Goal: Task Accomplishment & Management: Complete application form

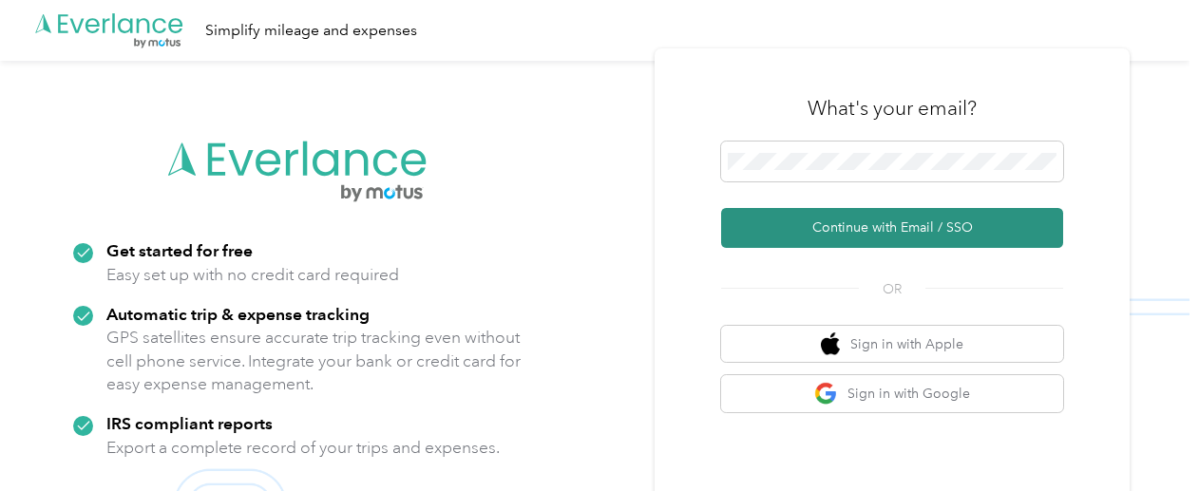
click at [883, 221] on button "Continue with Email / SSO" at bounding box center [892, 228] width 342 height 40
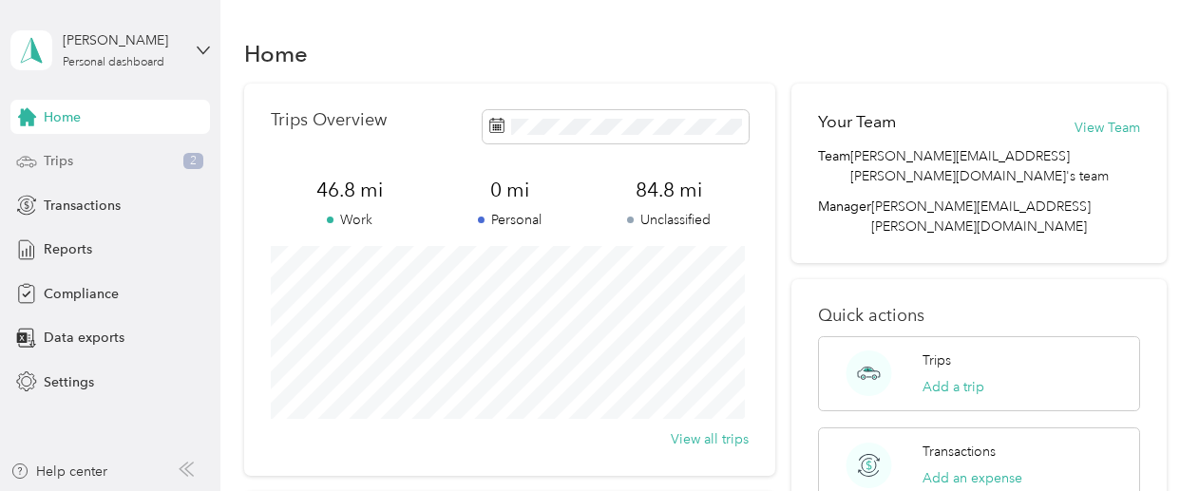
click at [108, 161] on div "Trips 2" at bounding box center [109, 161] width 199 height 34
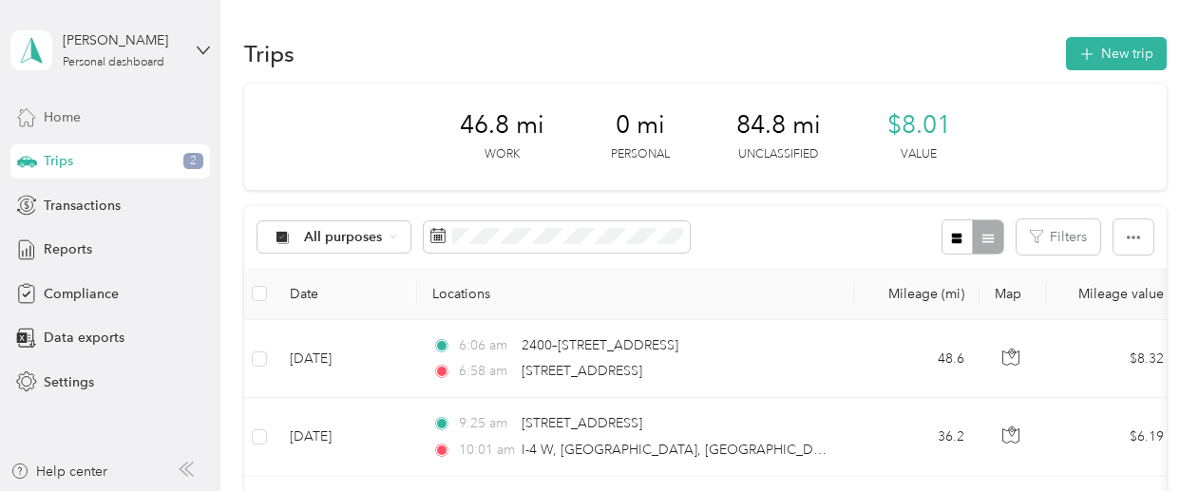
click at [93, 120] on div "Home" at bounding box center [109, 117] width 199 height 34
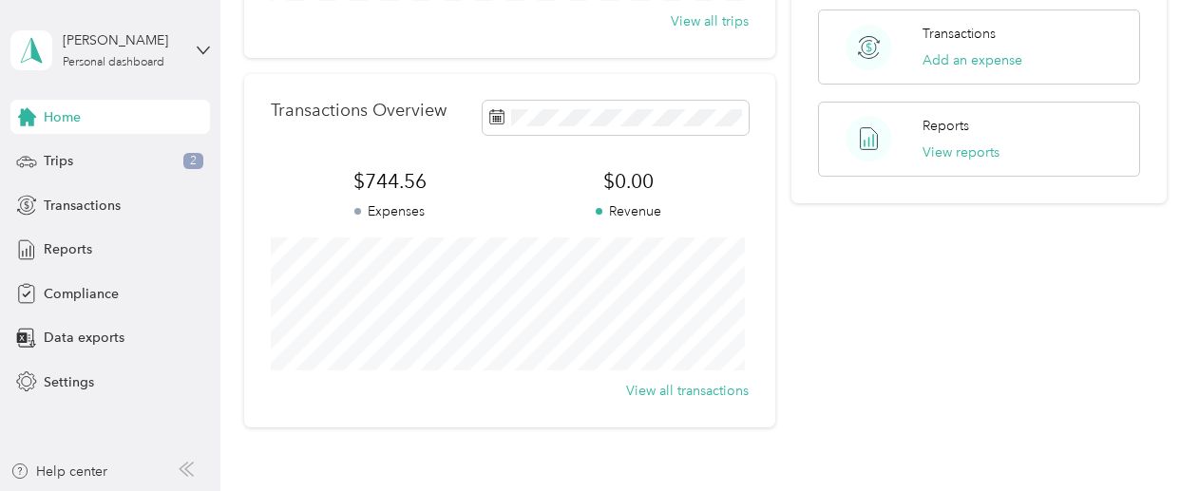
scroll to position [423, 0]
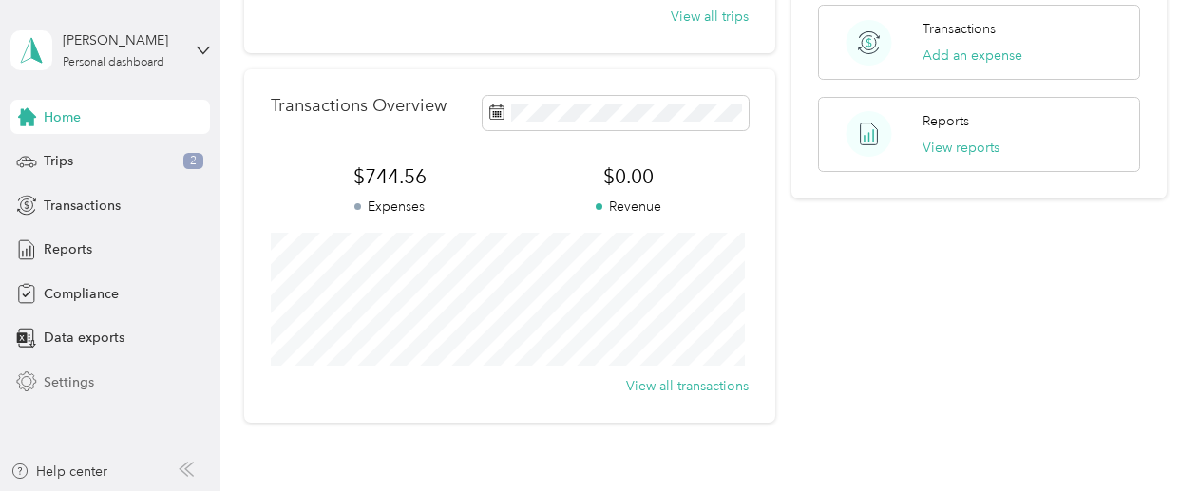
click at [79, 379] on span "Settings" at bounding box center [69, 382] width 50 height 20
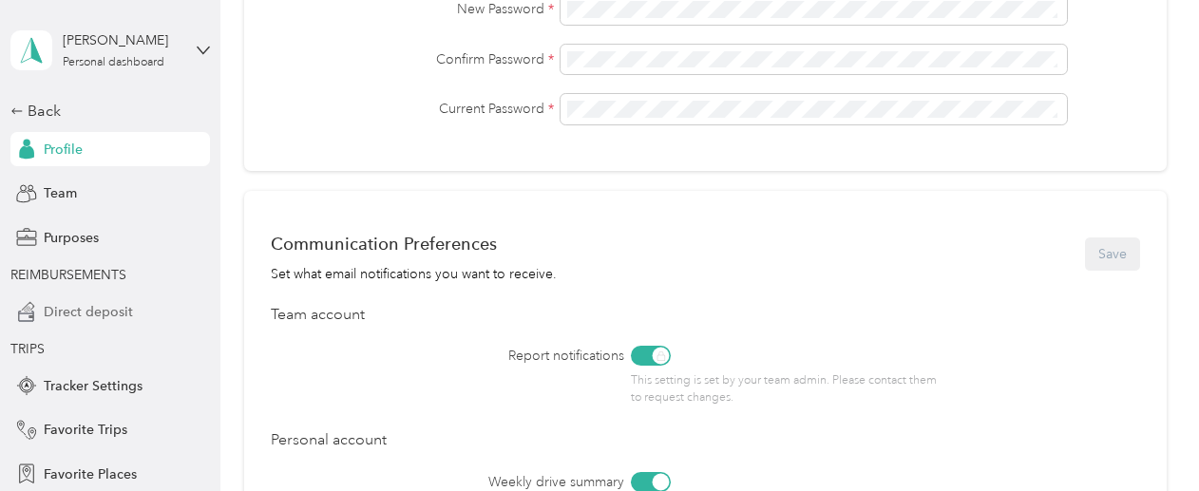
click at [110, 318] on span "Direct deposit" at bounding box center [88, 312] width 89 height 20
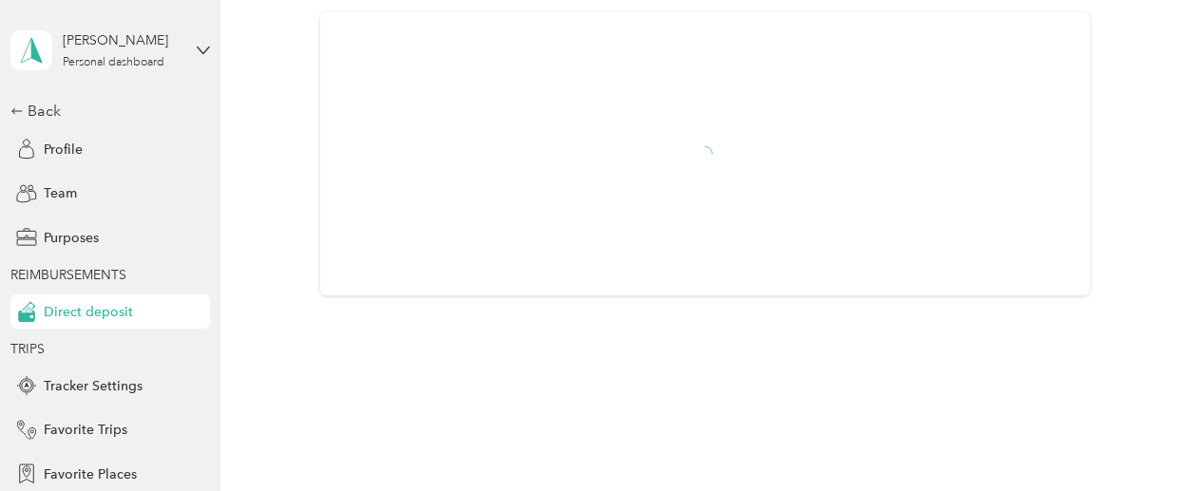
scroll to position [106, 0]
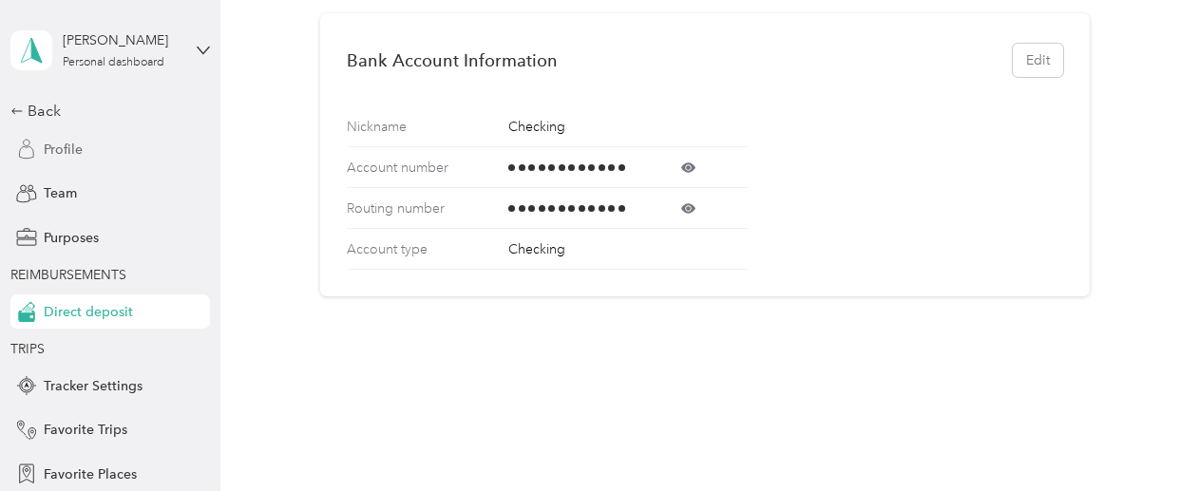
click at [59, 150] on span "Profile" at bounding box center [63, 150] width 39 height 20
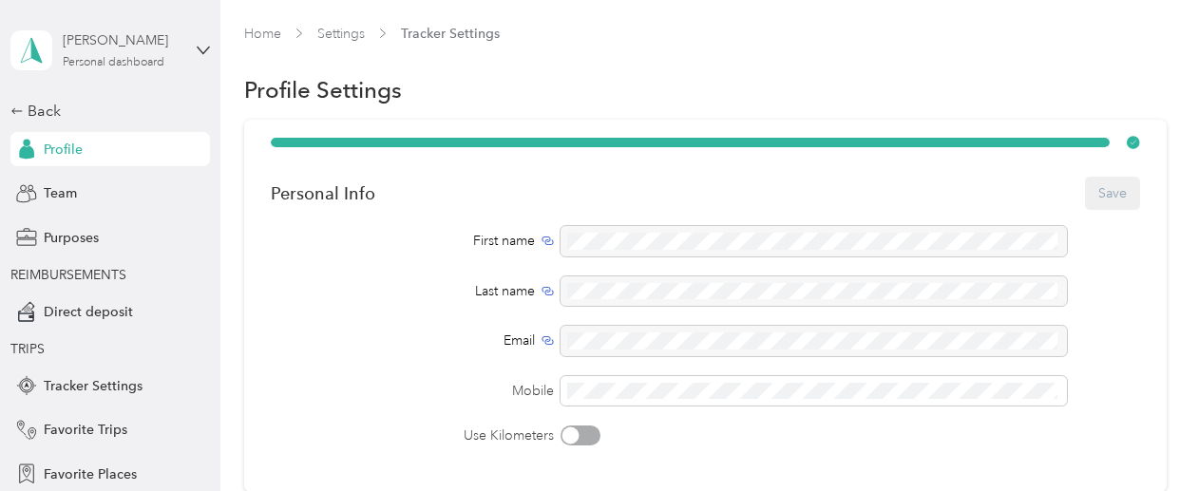
click at [141, 64] on div "Personal dashboard" at bounding box center [114, 62] width 102 height 11
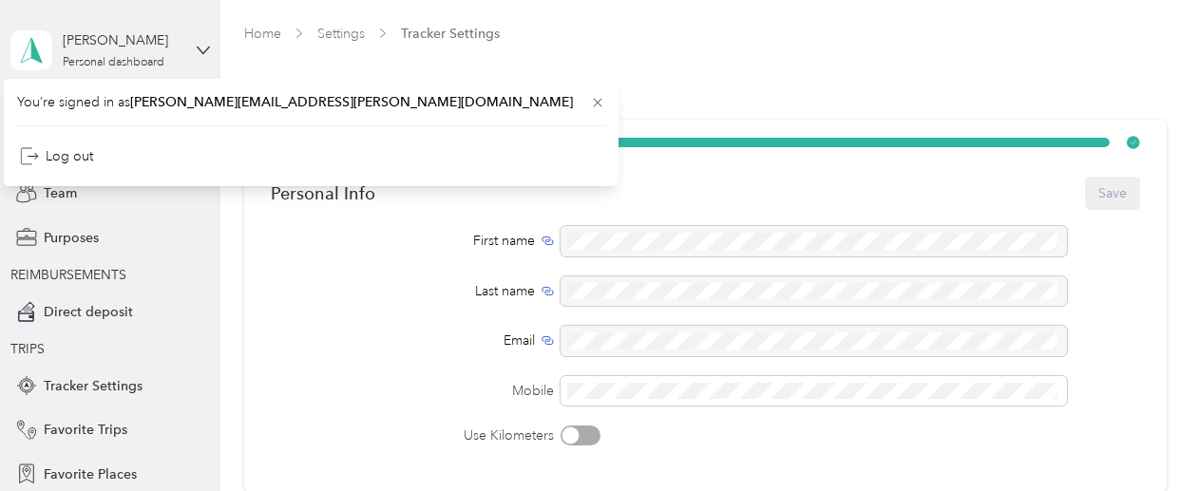
click at [199, 42] on div "[PERSON_NAME] Personal dashboard" at bounding box center [109, 50] width 199 height 66
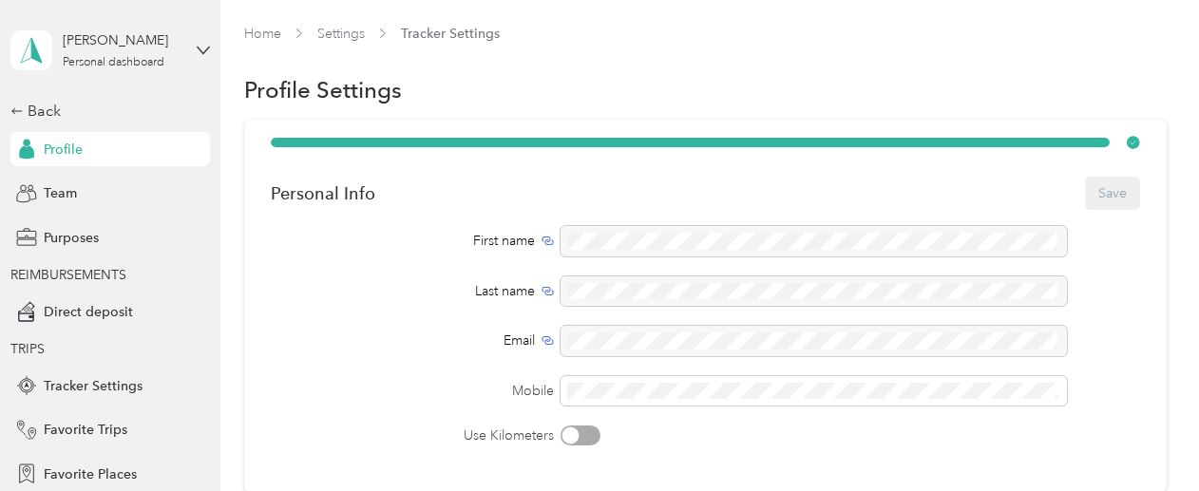
click at [199, 42] on div "[PERSON_NAME] Personal dashboard" at bounding box center [109, 50] width 199 height 66
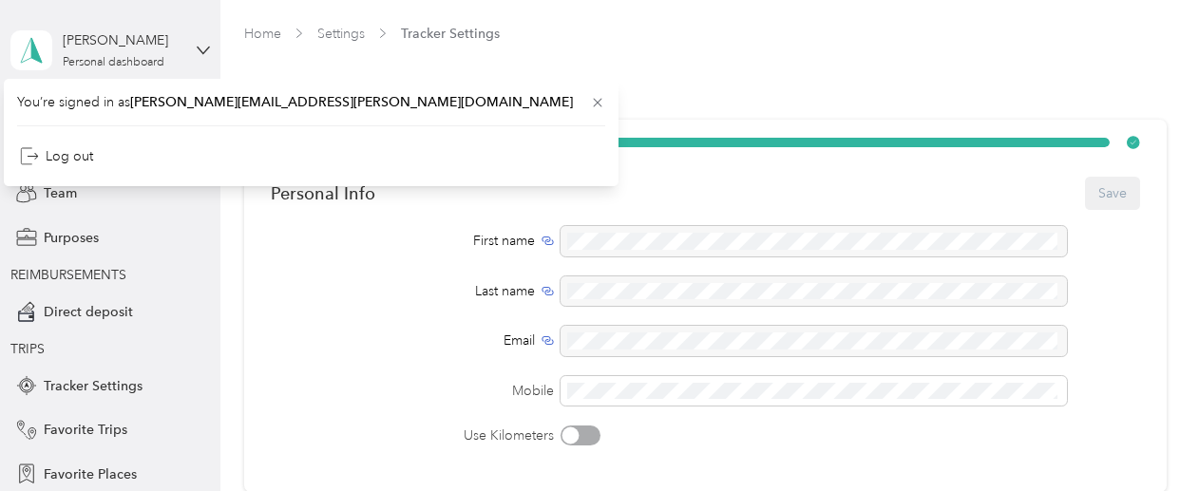
click at [199, 42] on div "[PERSON_NAME] Personal dashboard" at bounding box center [109, 50] width 199 height 66
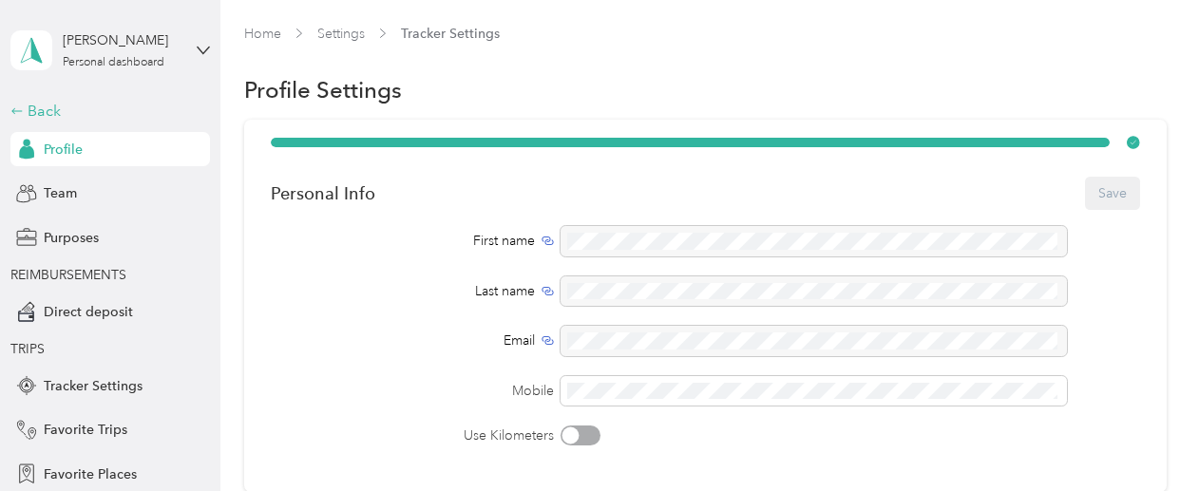
click at [28, 113] on div "Back" at bounding box center [105, 111] width 190 height 23
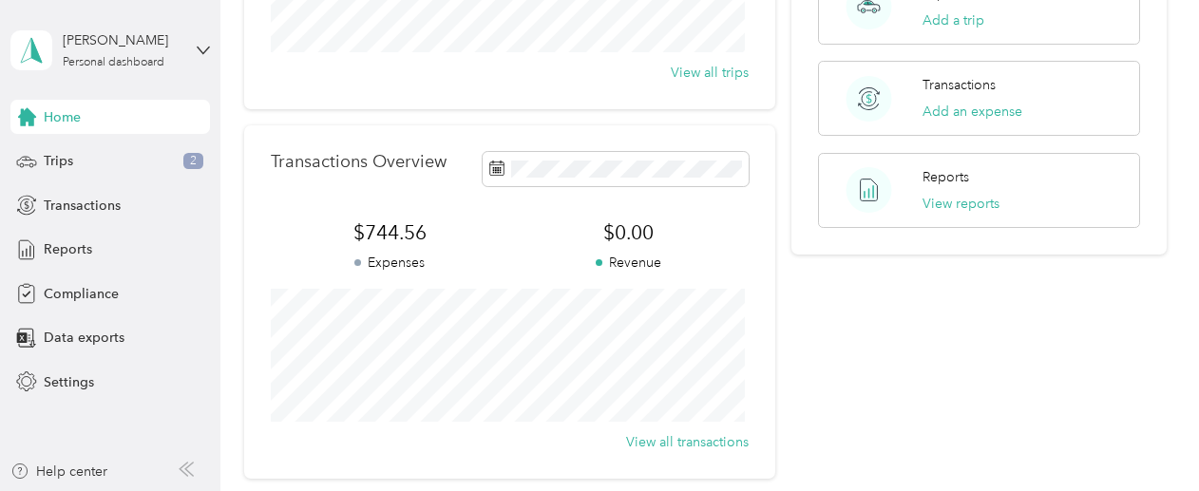
scroll to position [296, 0]
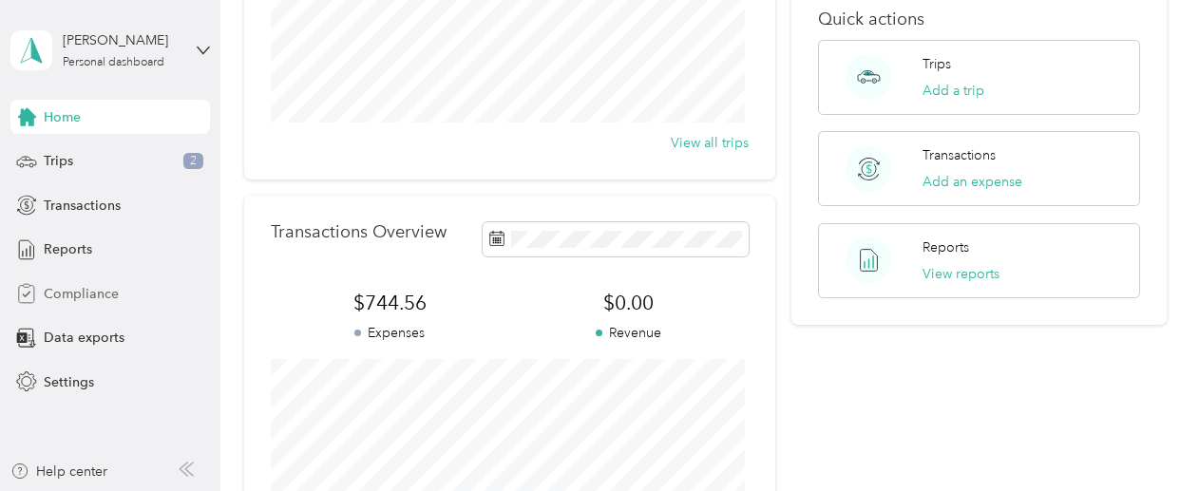
click at [91, 288] on span "Compliance" at bounding box center [81, 294] width 75 height 20
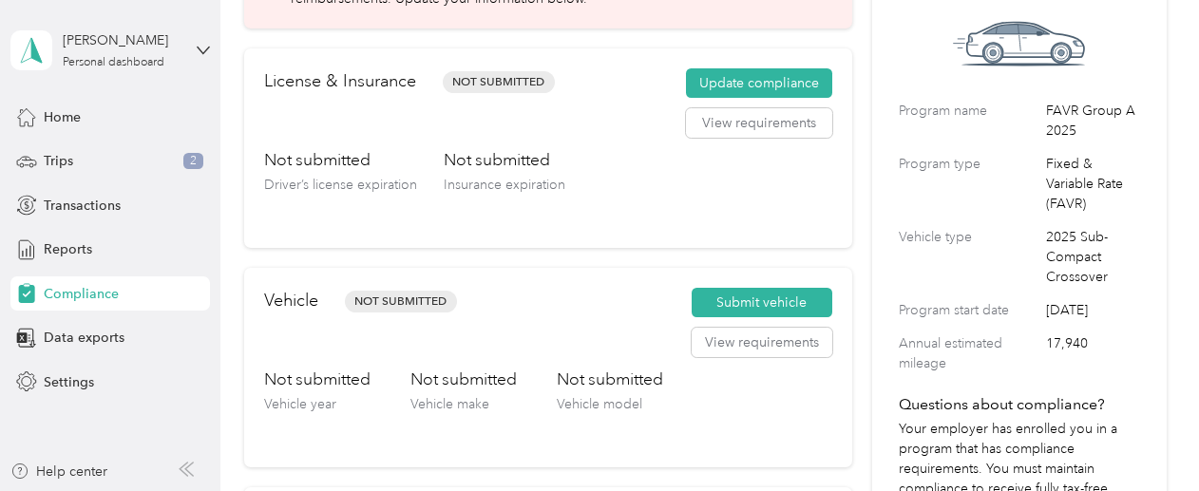
scroll to position [122, 0]
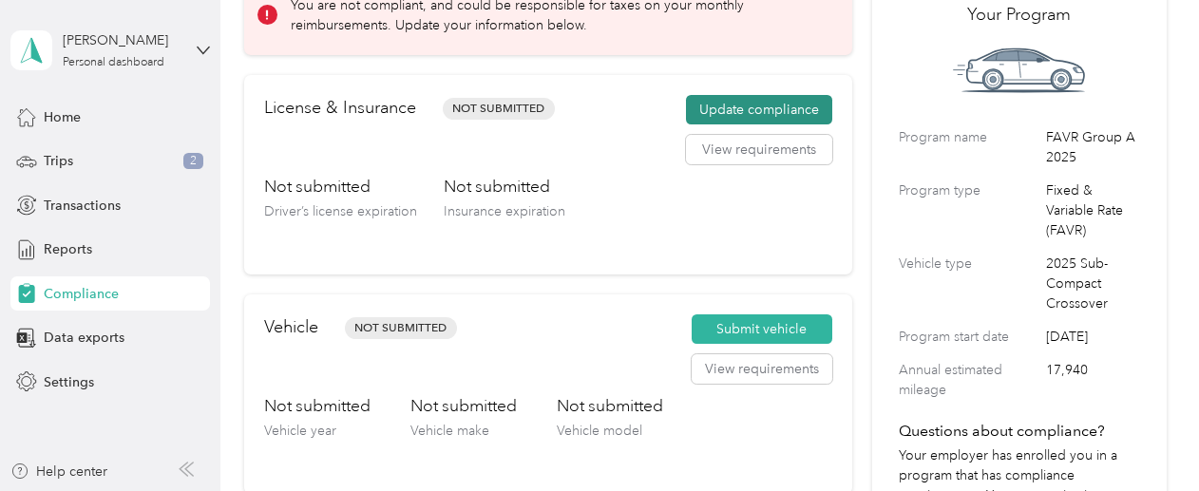
click at [773, 107] on button "Update compliance" at bounding box center [759, 110] width 146 height 30
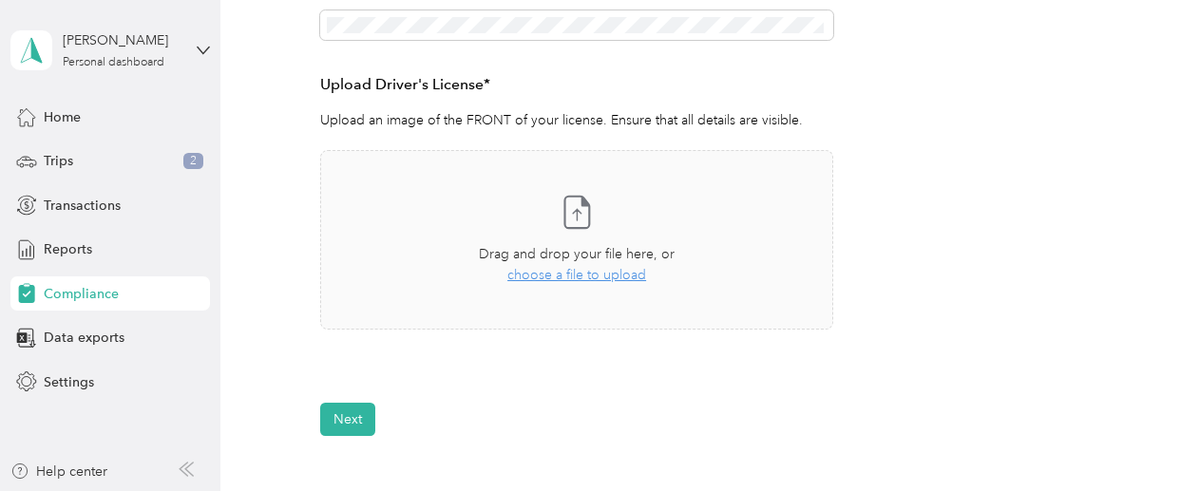
scroll to position [486, 0]
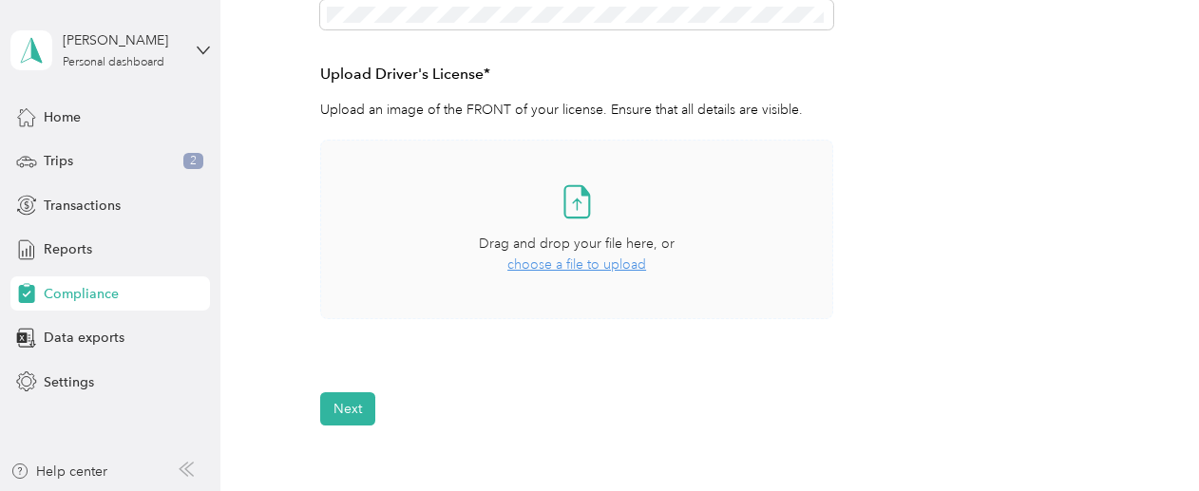
click at [597, 256] on div "Drag and drop your file here, or choose a file to upload" at bounding box center [577, 255] width 196 height 42
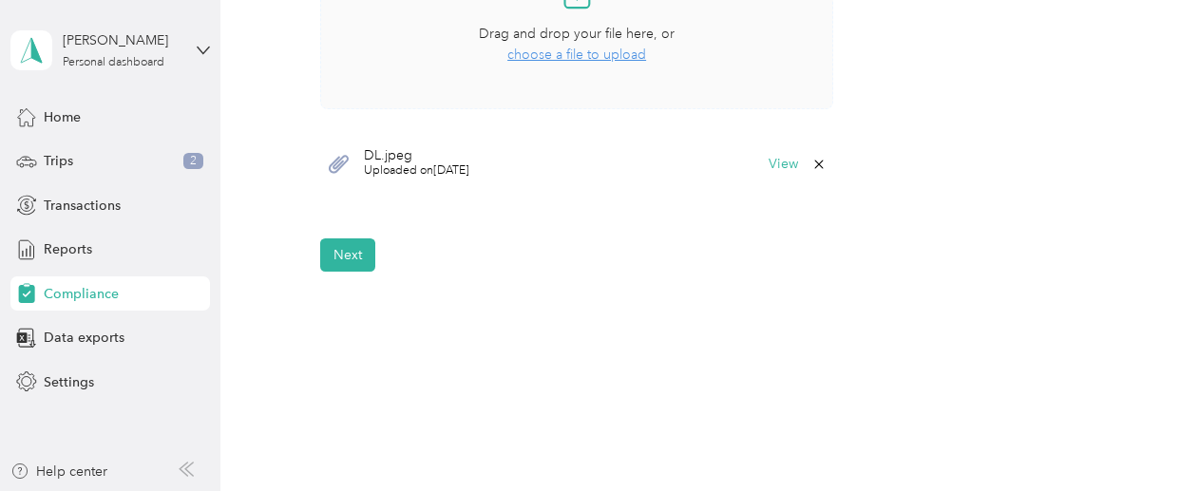
scroll to position [752, 0]
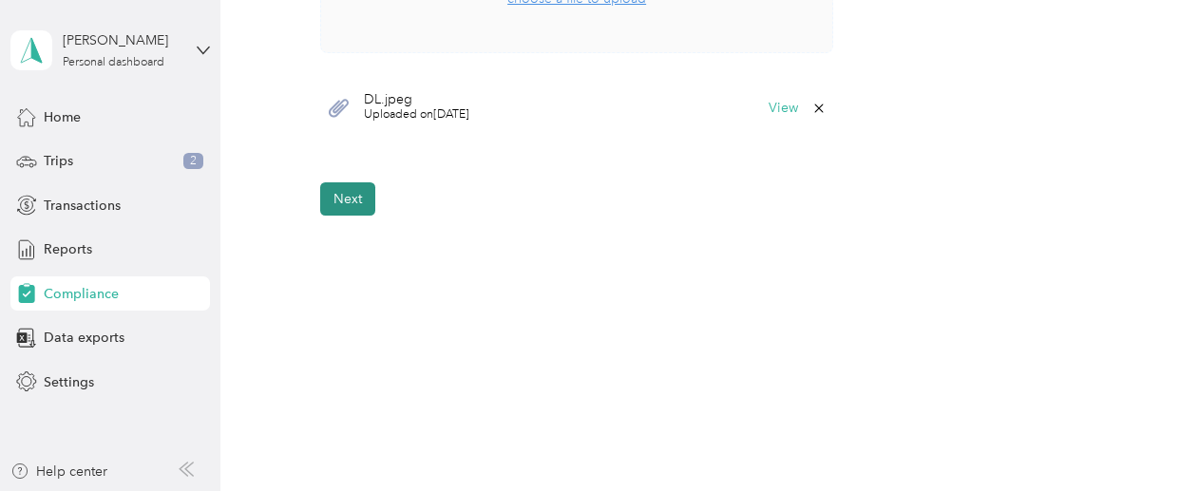
click at [338, 191] on button "Next" at bounding box center [347, 198] width 55 height 33
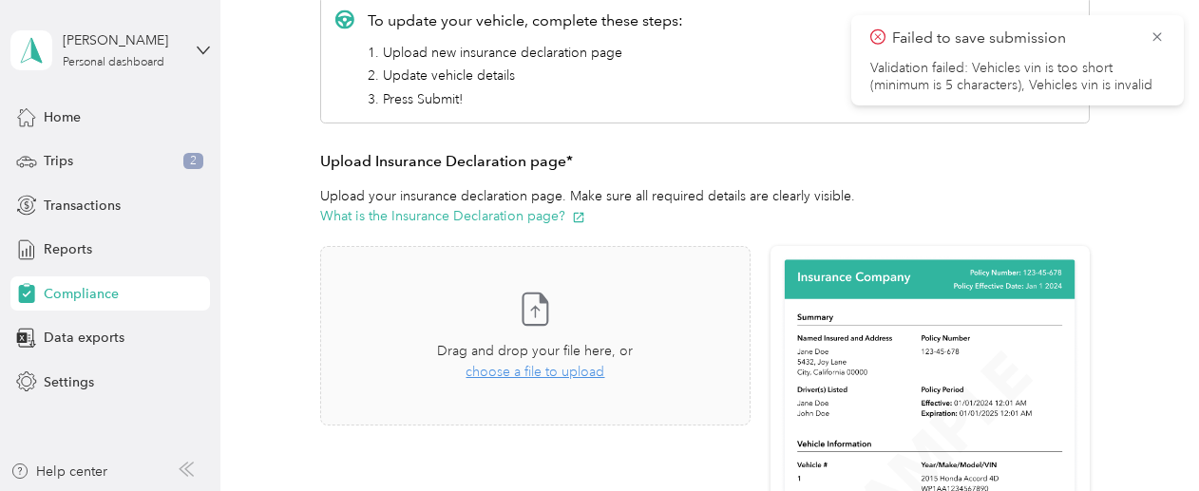
scroll to position [298, 0]
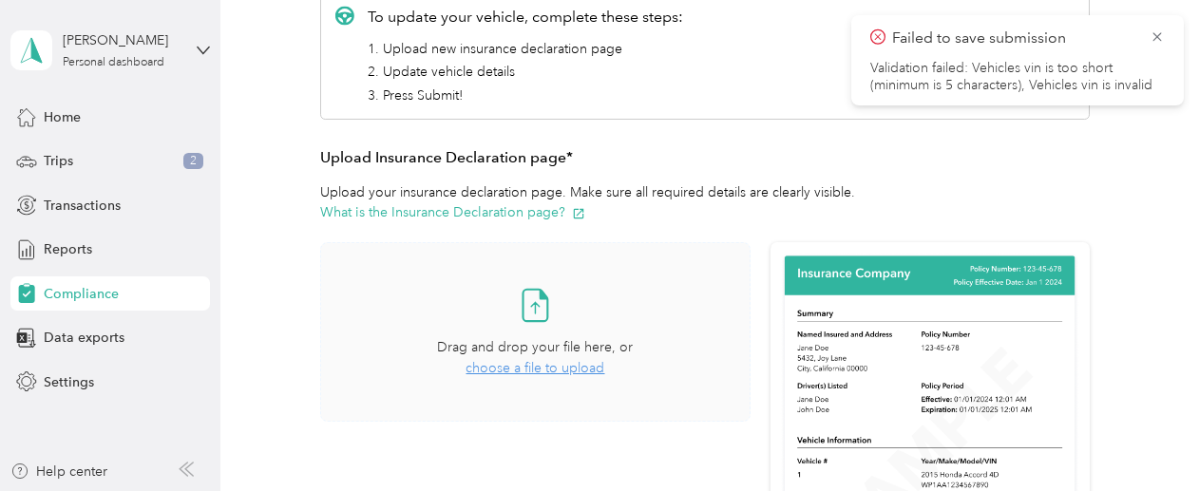
click at [569, 361] on span "choose a file to upload" at bounding box center [534, 368] width 139 height 16
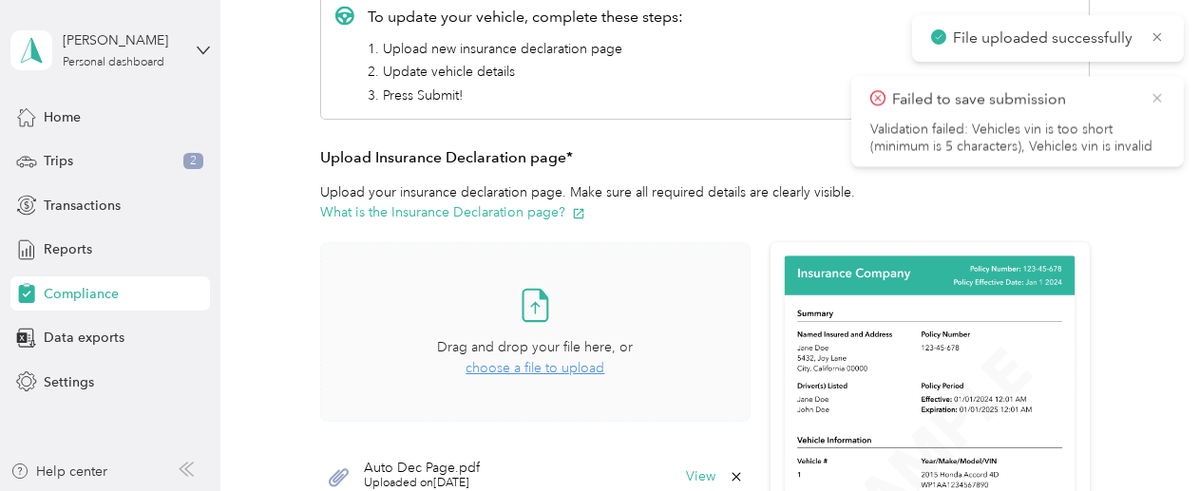
click at [1150, 98] on icon at bounding box center [1156, 97] width 15 height 17
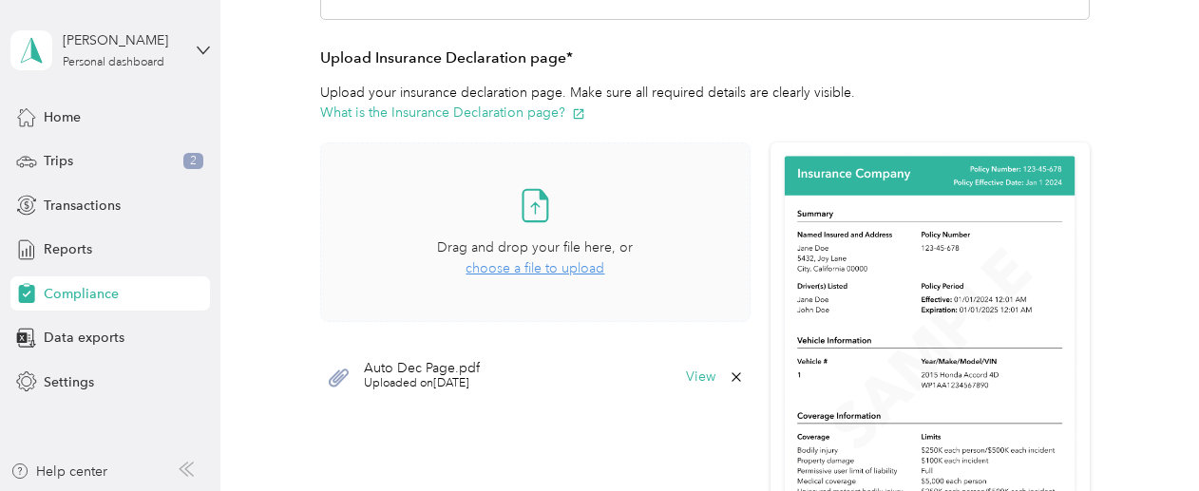
scroll to position [394, 0]
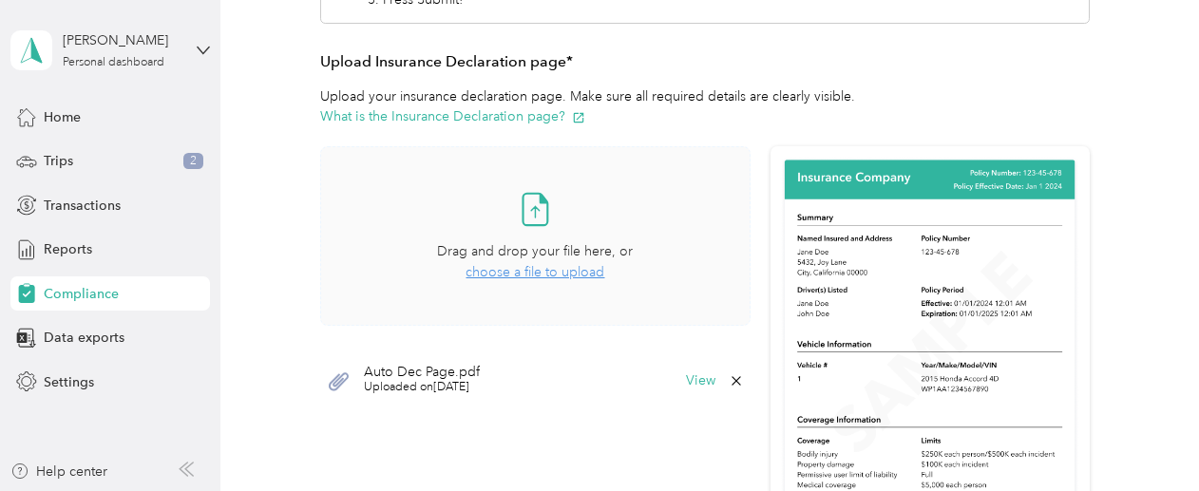
click at [556, 278] on span "choose a file to upload" at bounding box center [534, 272] width 139 height 16
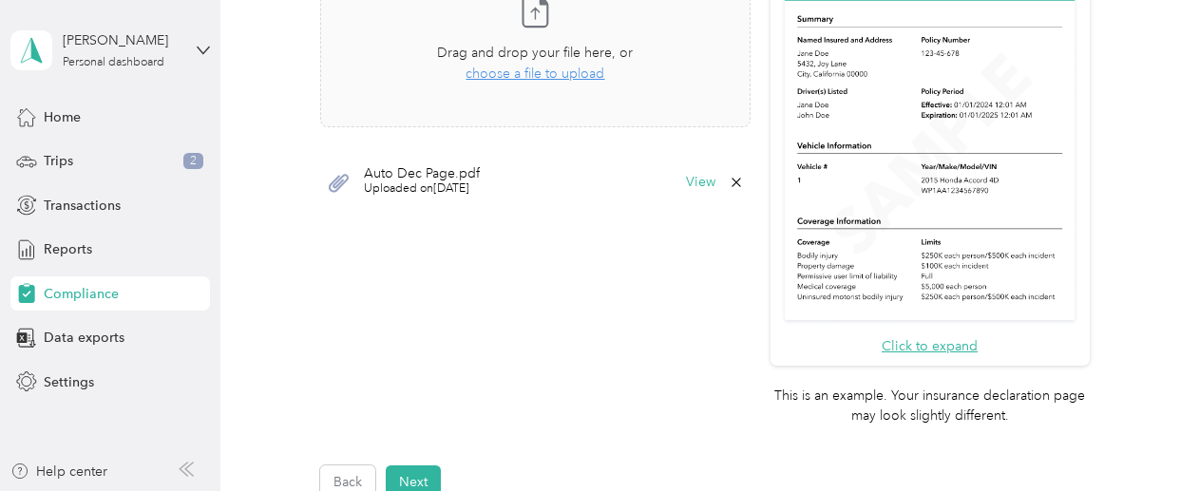
scroll to position [612, 0]
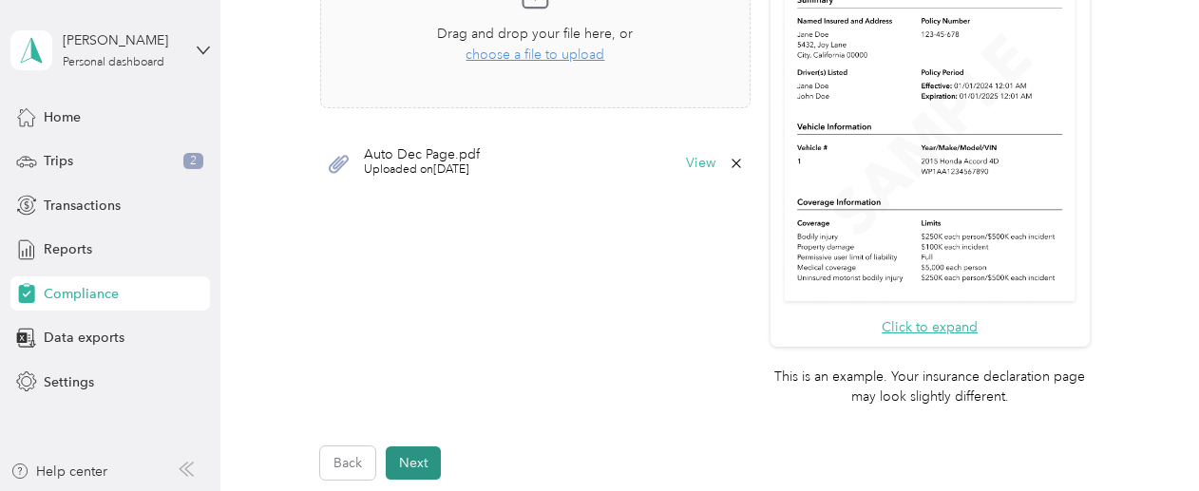
click at [411, 457] on button "Next" at bounding box center [413, 462] width 55 height 33
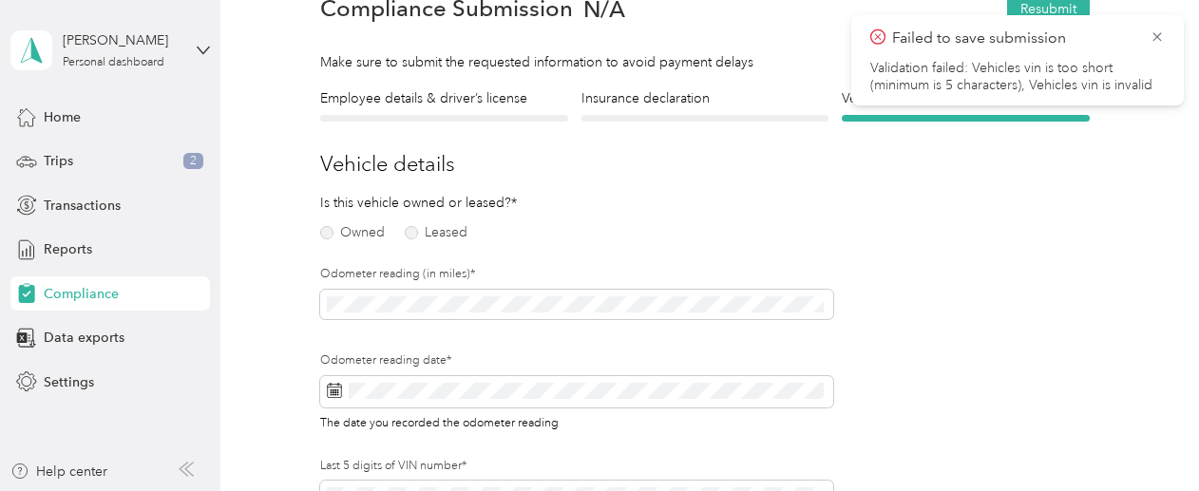
scroll to position [23, 0]
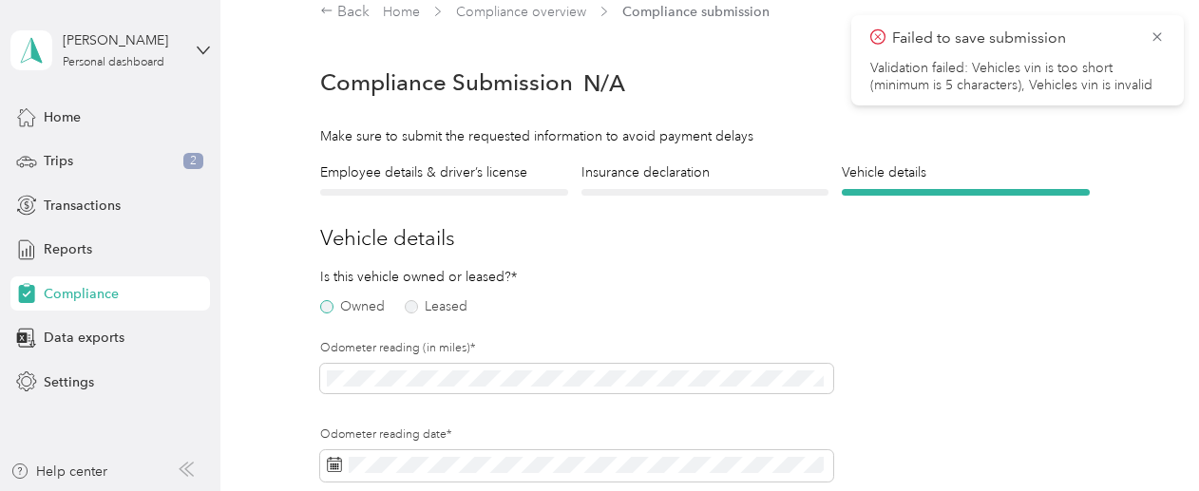
click at [320, 305] on label "Owned" at bounding box center [352, 306] width 65 height 13
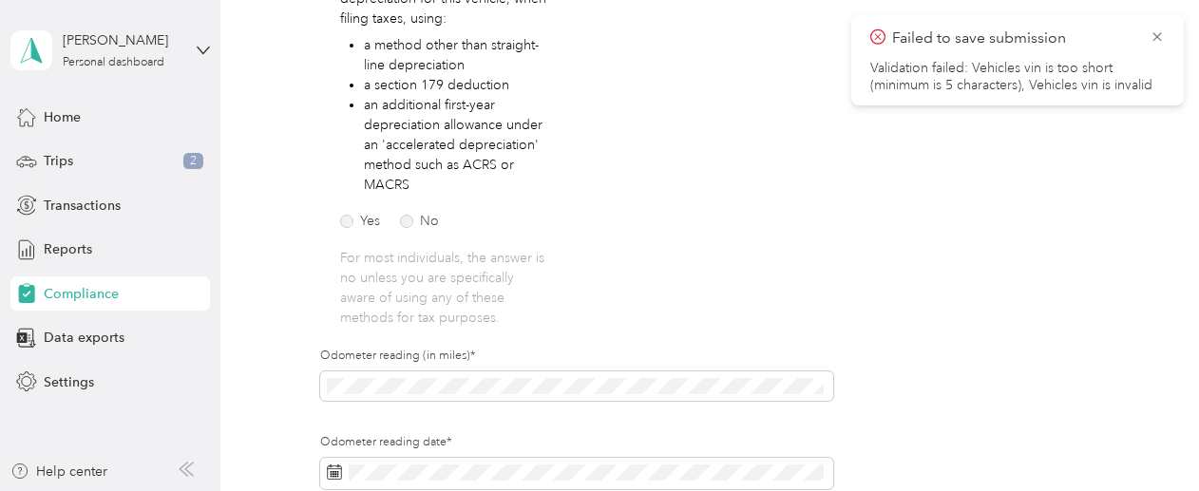
scroll to position [389, 0]
click at [412, 221] on label "No" at bounding box center [419, 219] width 39 height 13
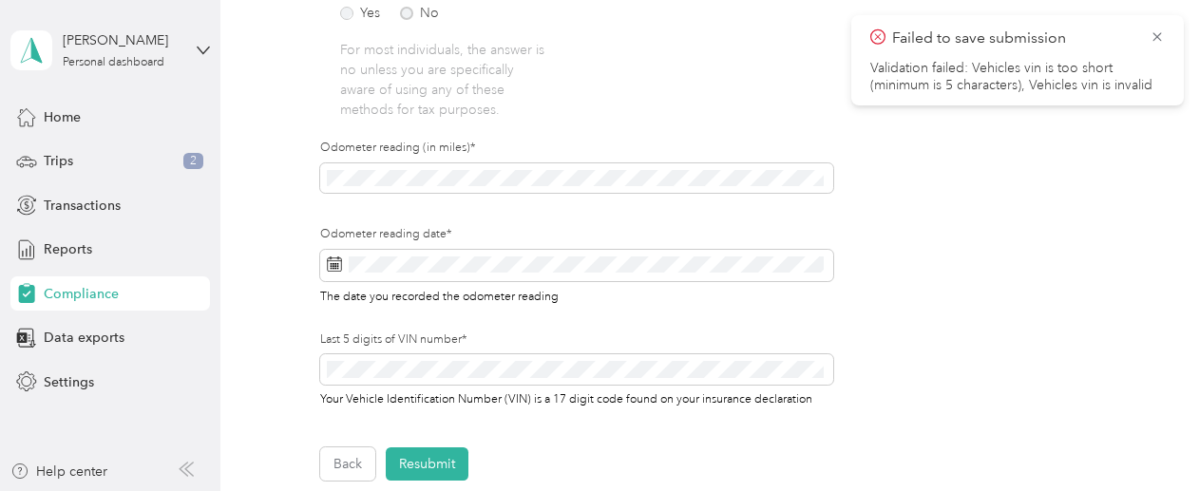
scroll to position [597, 0]
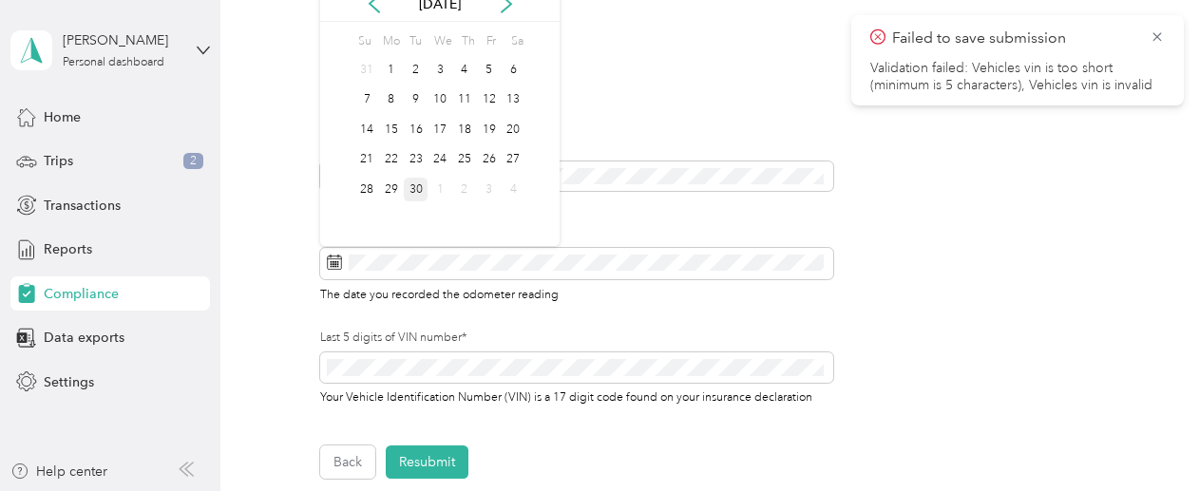
click at [422, 187] on div "30" at bounding box center [416, 190] width 25 height 24
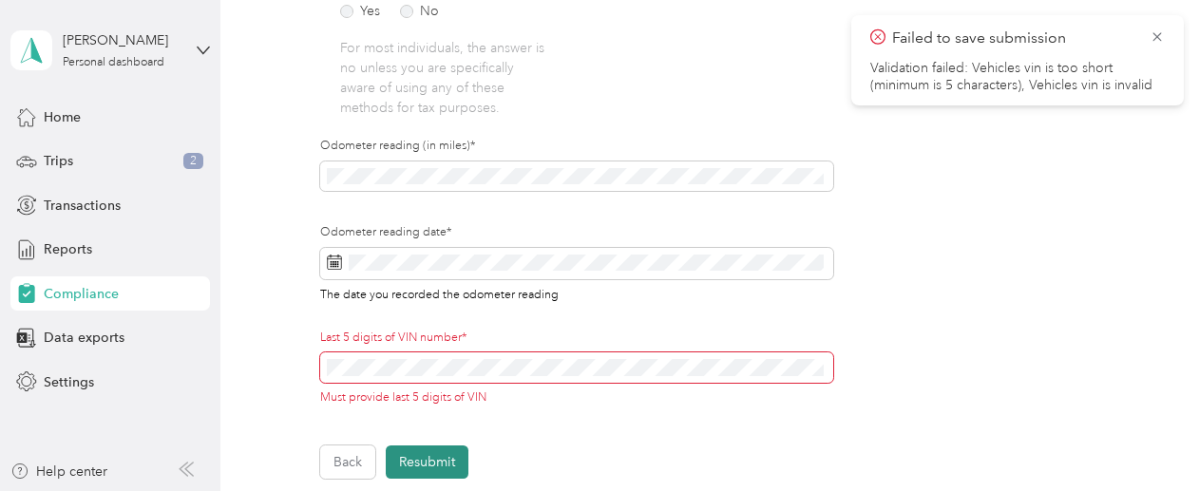
click at [441, 466] on button "Resubmit" at bounding box center [427, 461] width 83 height 33
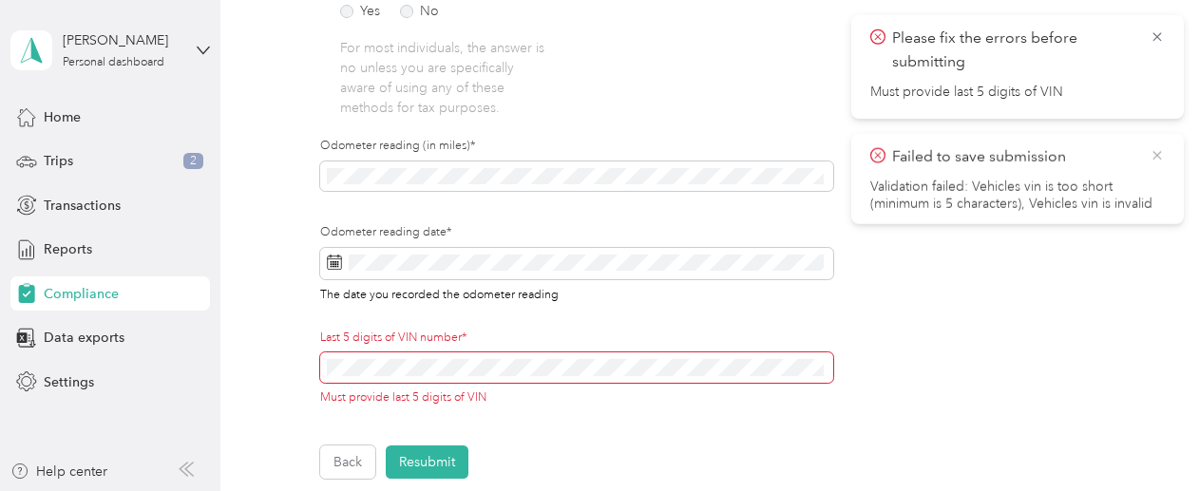
click at [1155, 153] on icon at bounding box center [1156, 154] width 15 height 17
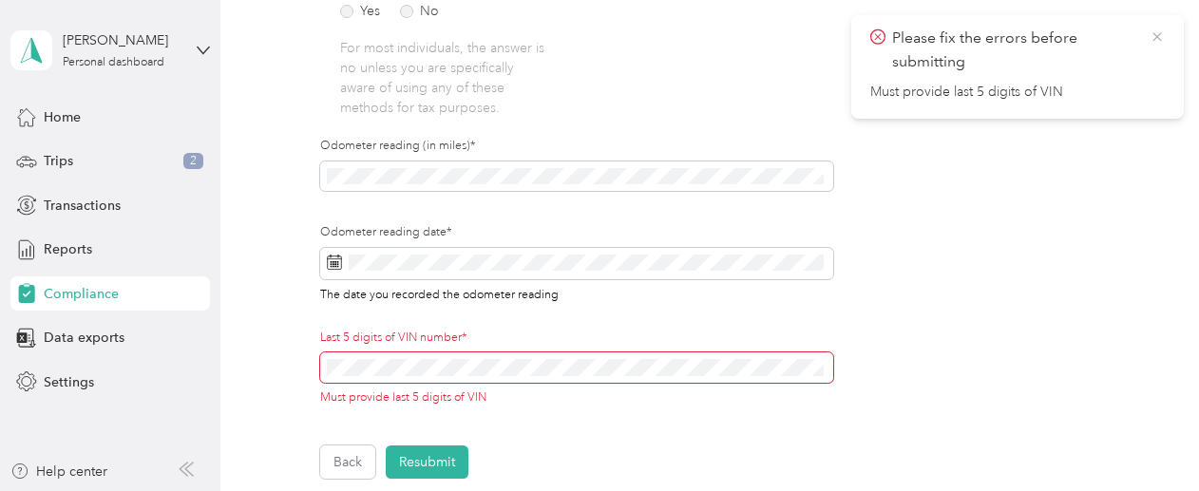
click at [1158, 36] on icon at bounding box center [1156, 36] width 15 height 17
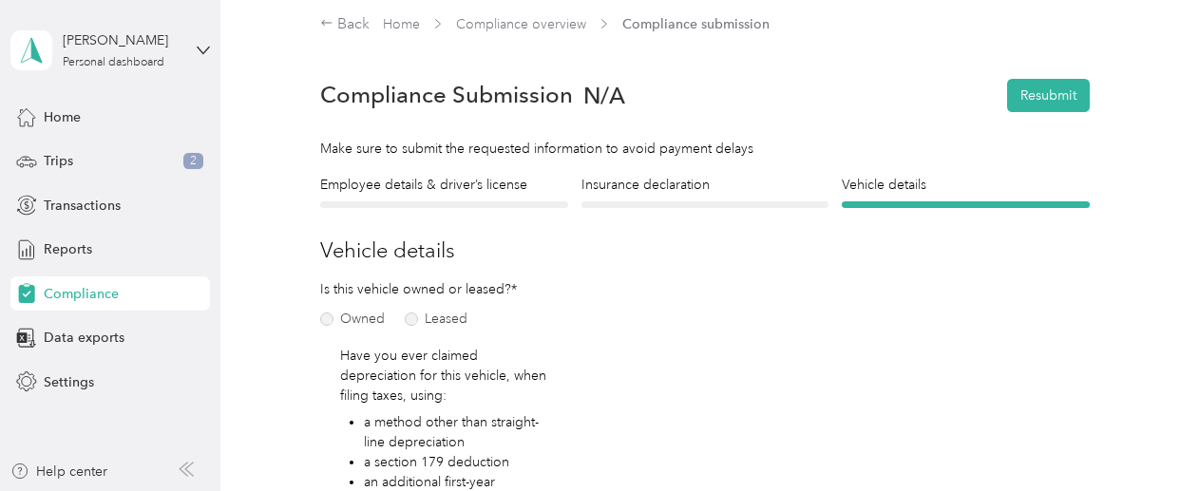
scroll to position [0, 0]
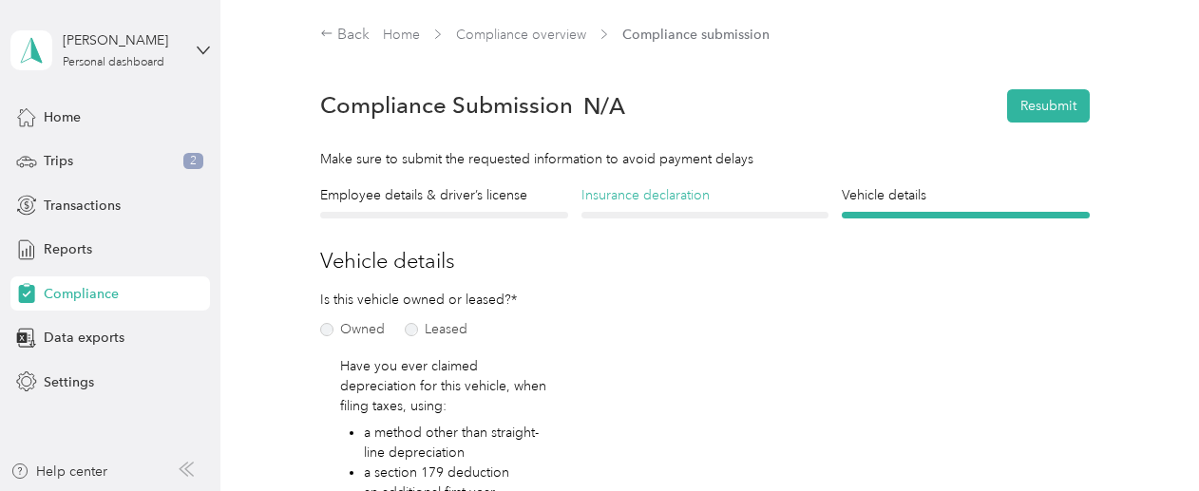
click at [665, 204] on h4 "Insurance declaration" at bounding box center [704, 195] width 247 height 20
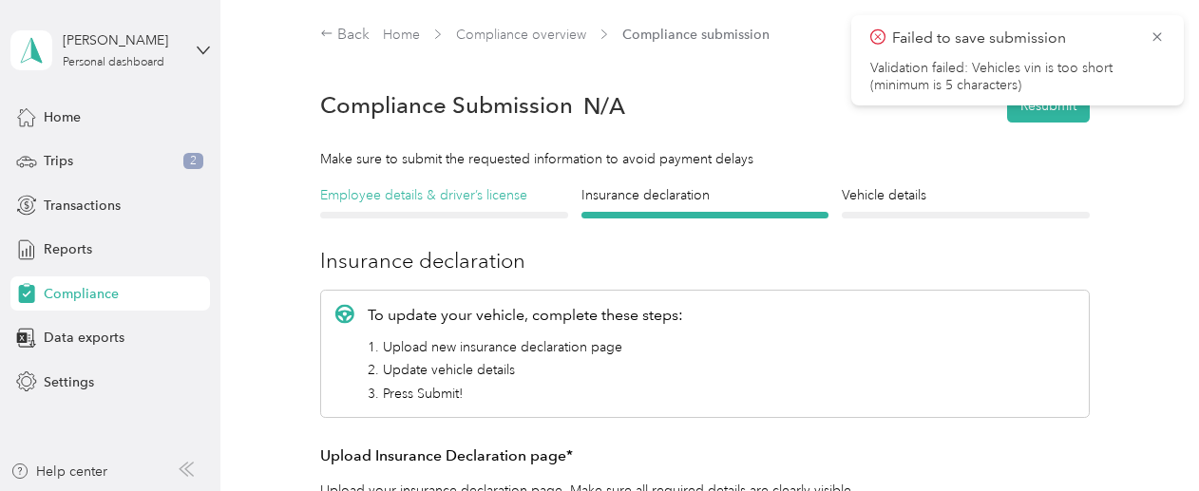
click at [450, 193] on h4 "Employee details & driver’s license" at bounding box center [443, 195] width 247 height 20
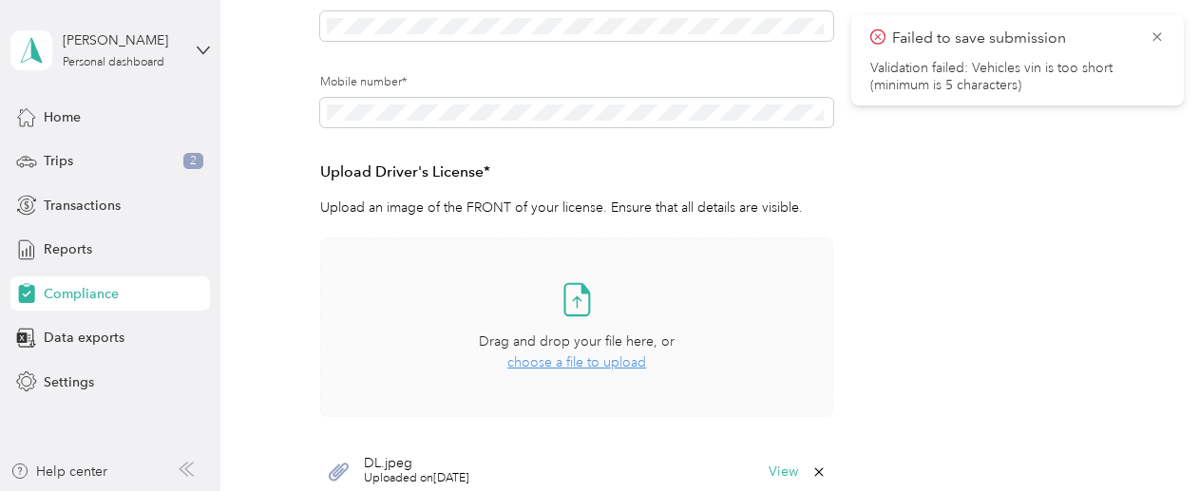
scroll to position [386, 0]
click at [1153, 37] on icon at bounding box center [1156, 36] width 15 height 17
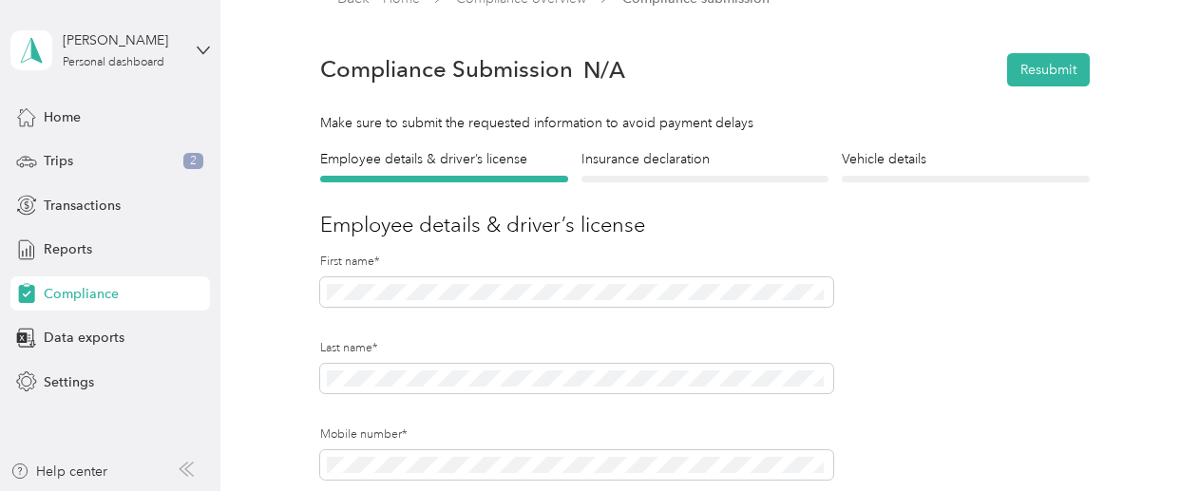
scroll to position [0, 0]
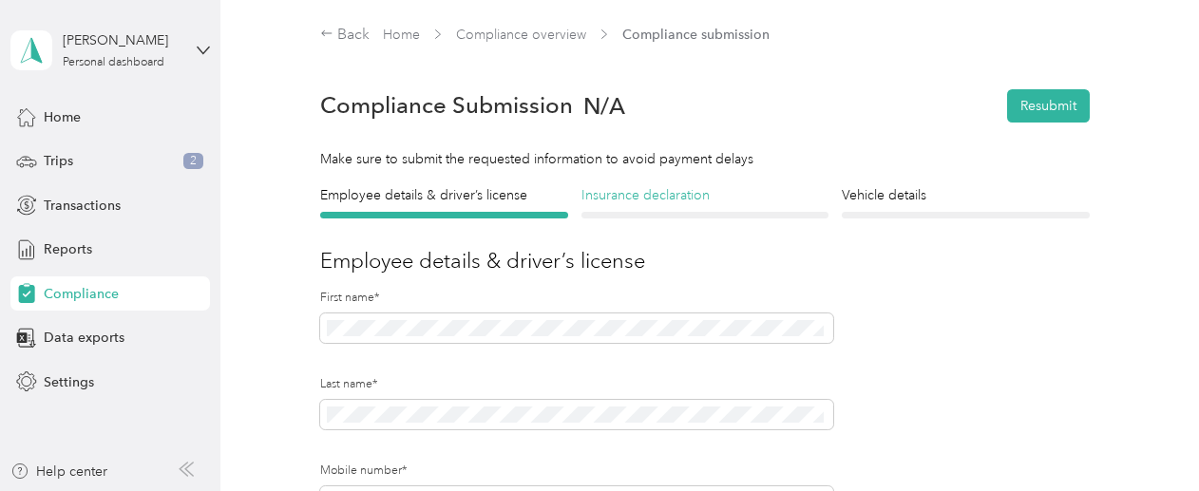
click at [651, 185] on h4 "Insurance declaration" at bounding box center [704, 195] width 247 height 20
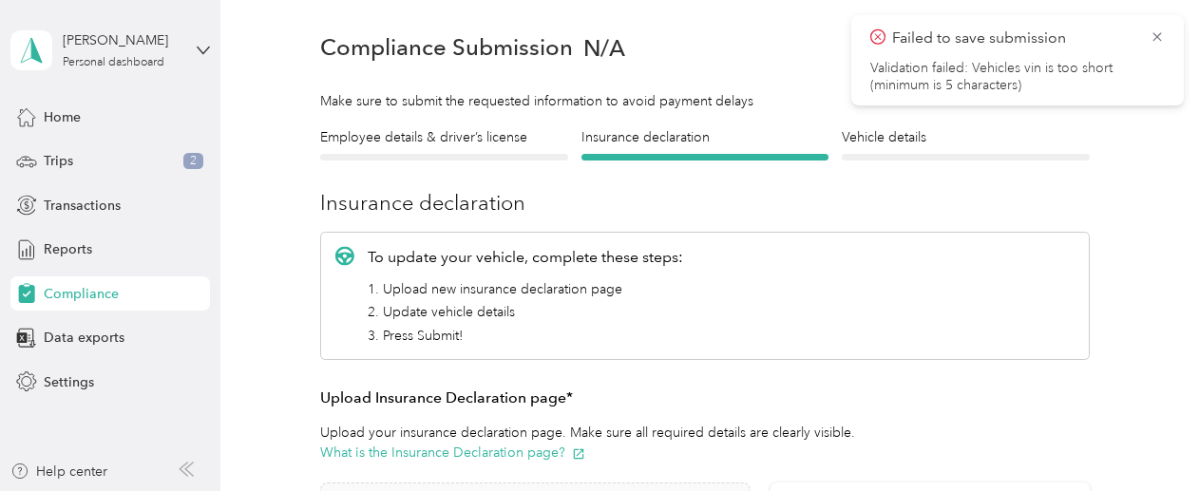
scroll to position [56, 0]
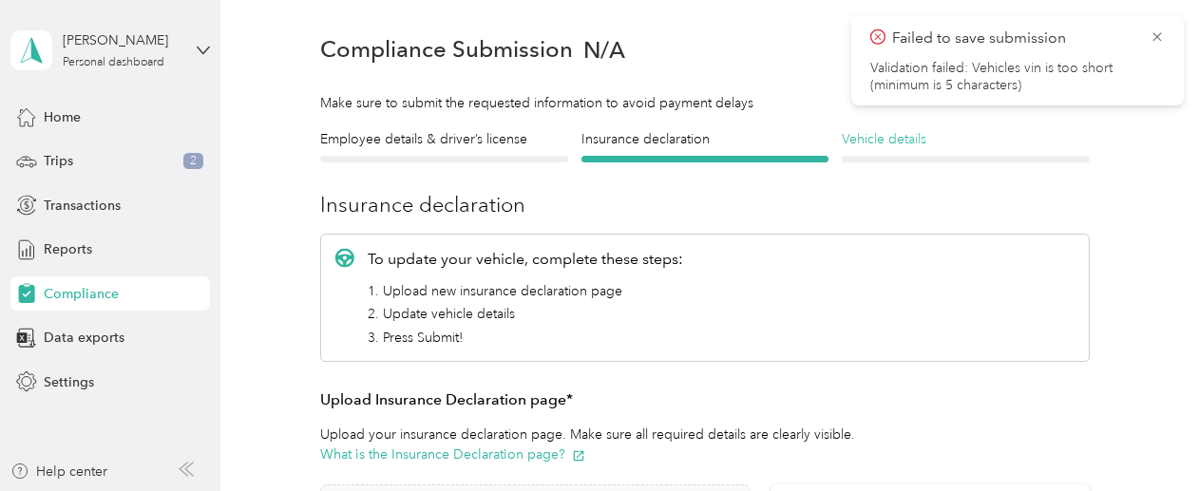
click at [902, 144] on h4 "Vehicle details" at bounding box center [965, 139] width 247 height 20
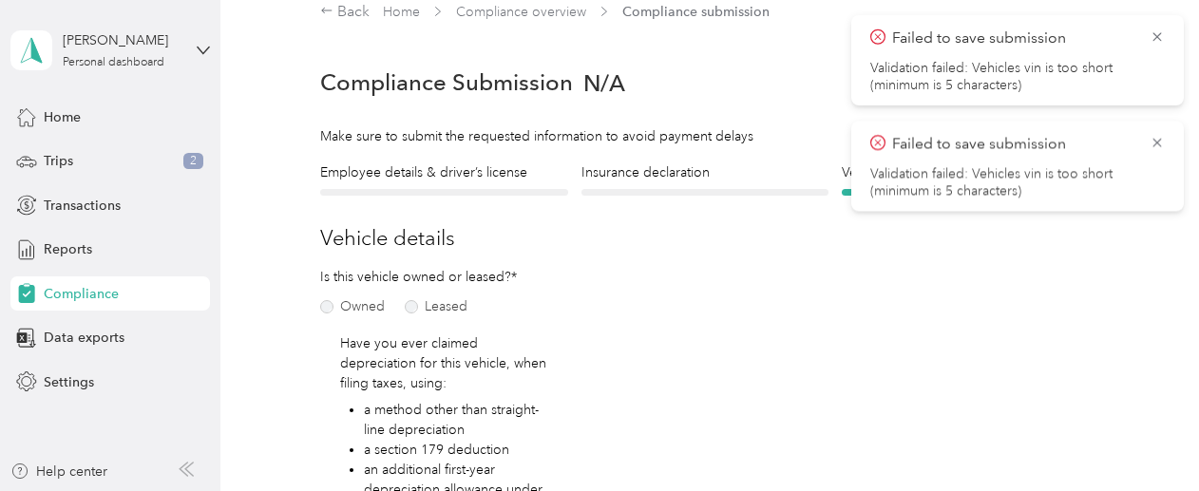
click at [1155, 131] on div "Failed to save submission Validation failed: Vehicles vin is too short (minimum…" at bounding box center [1017, 166] width 332 height 90
click at [1157, 140] on icon at bounding box center [1156, 142] width 15 height 17
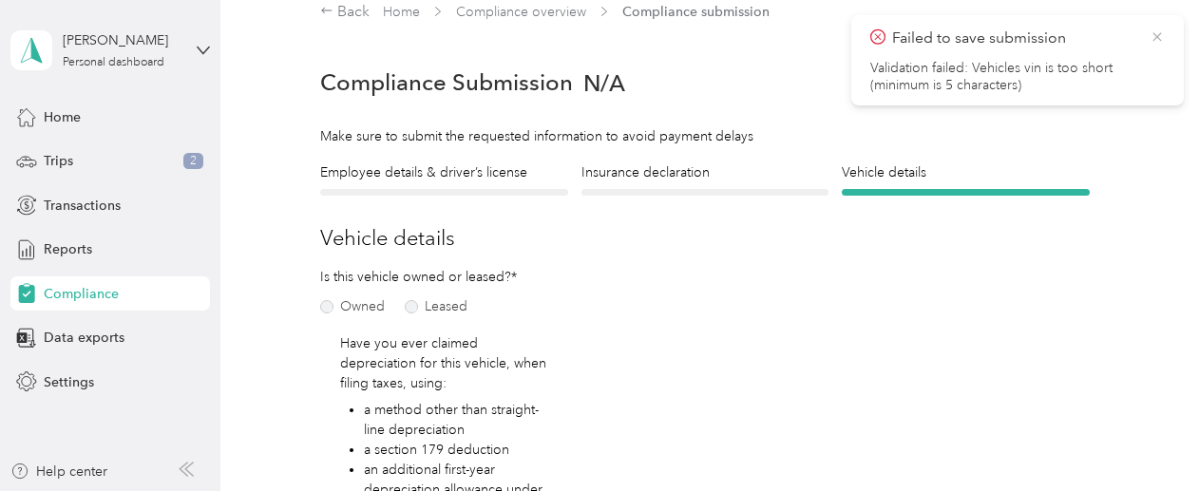
click at [1153, 41] on icon at bounding box center [1156, 36] width 9 height 9
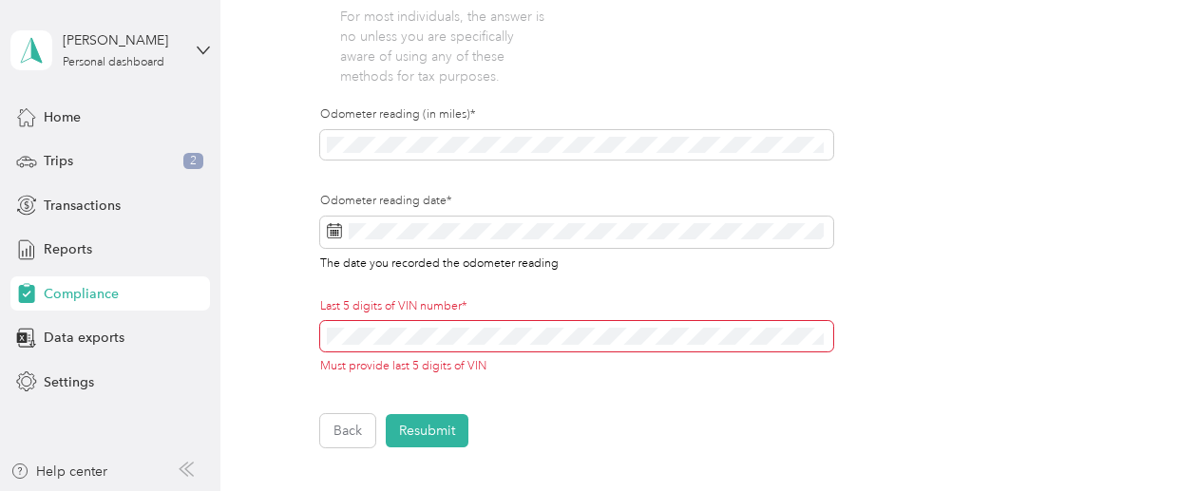
scroll to position [633, 0]
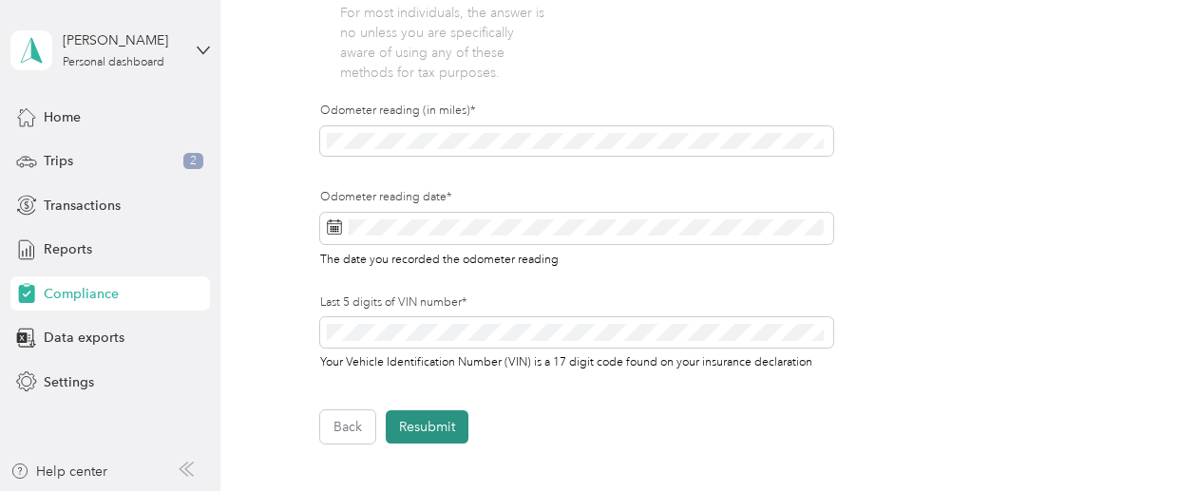
click at [445, 424] on button "Resubmit" at bounding box center [427, 426] width 83 height 33
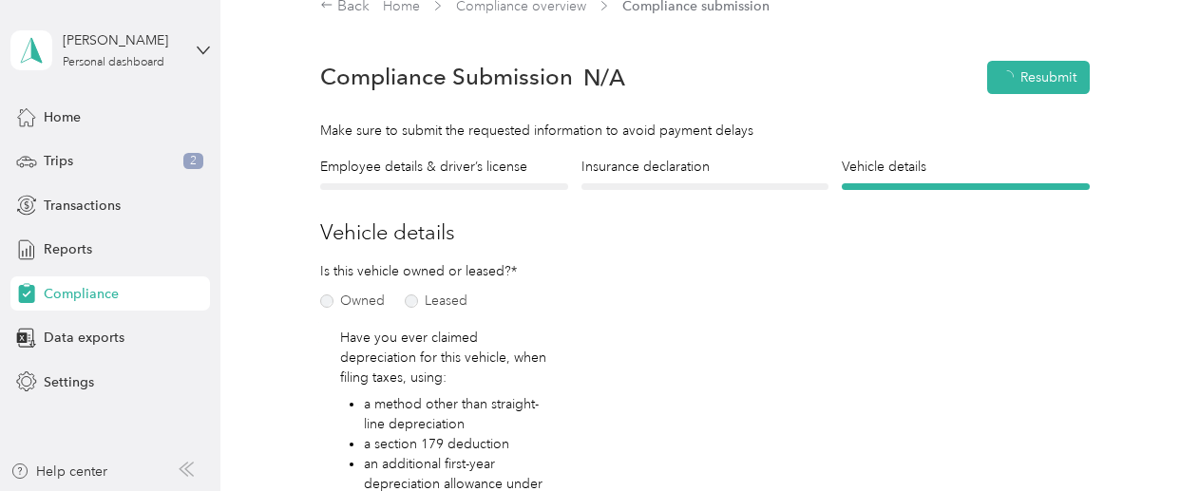
scroll to position [23, 0]
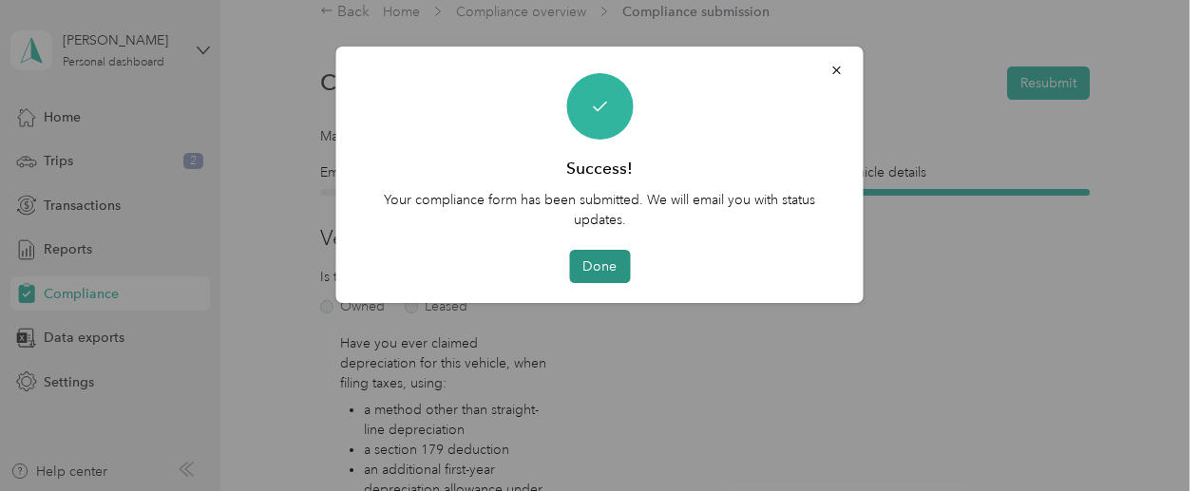
click at [596, 262] on button "Done" at bounding box center [599, 266] width 61 height 33
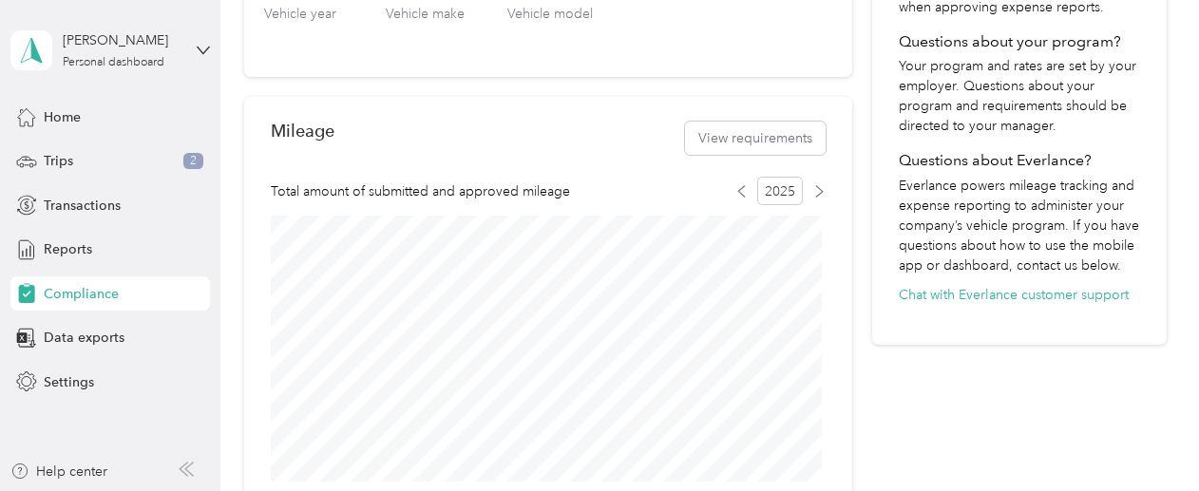
scroll to position [779, 0]
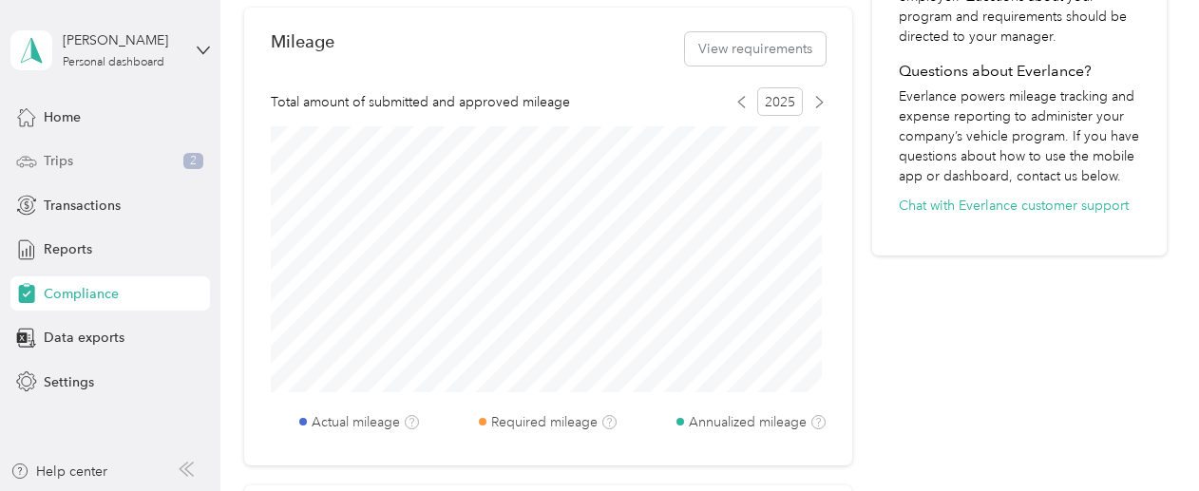
click at [87, 165] on div "Trips 2" at bounding box center [109, 161] width 199 height 34
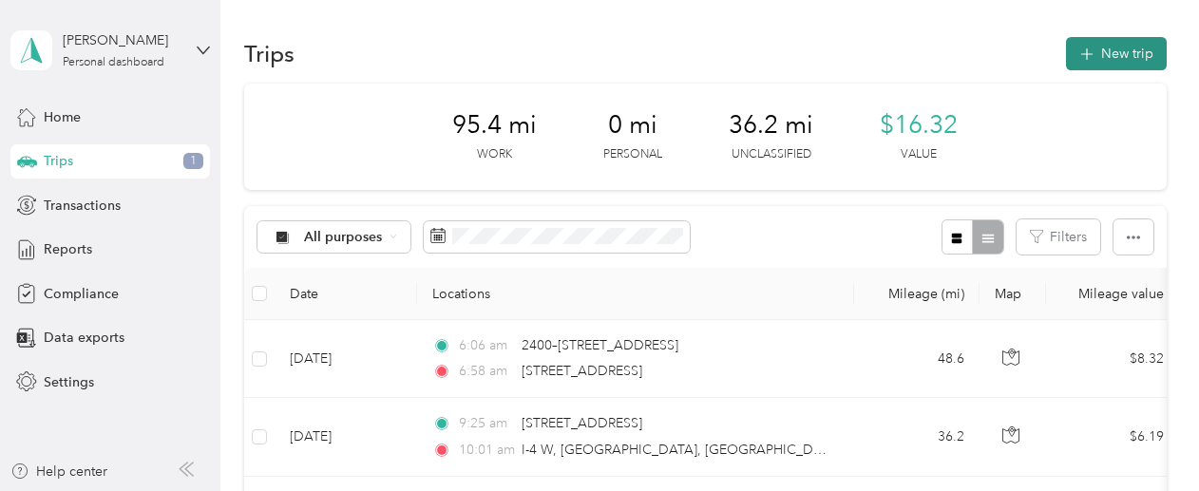
click at [1117, 56] on button "New trip" at bounding box center [1116, 53] width 101 height 33
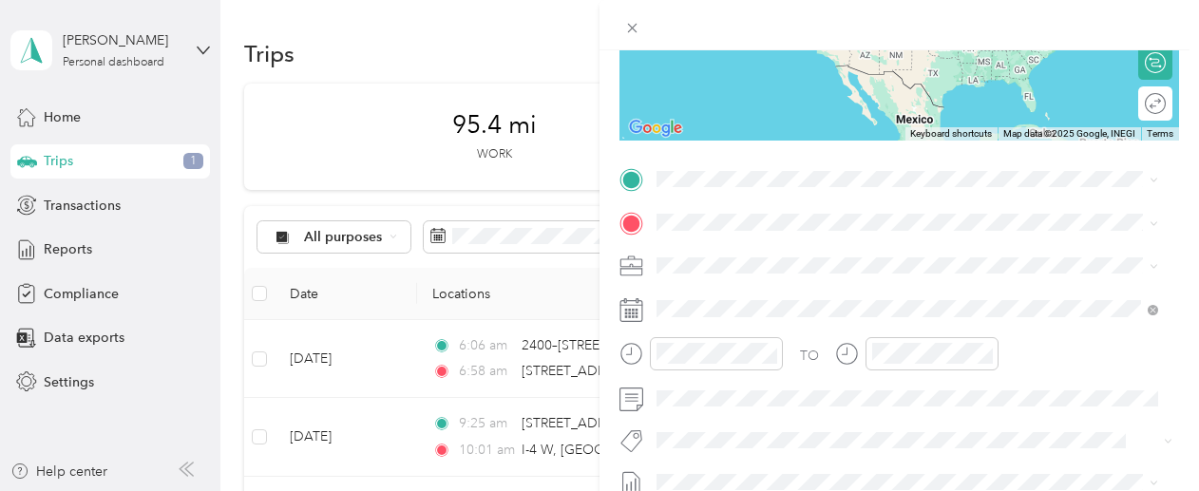
scroll to position [340, 0]
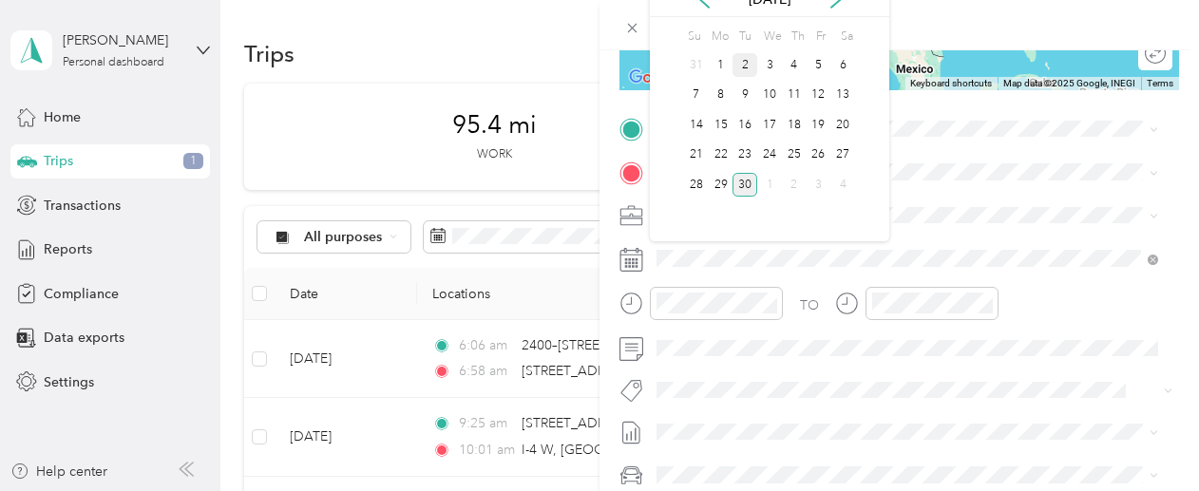
click at [743, 68] on div "2" at bounding box center [744, 65] width 25 height 24
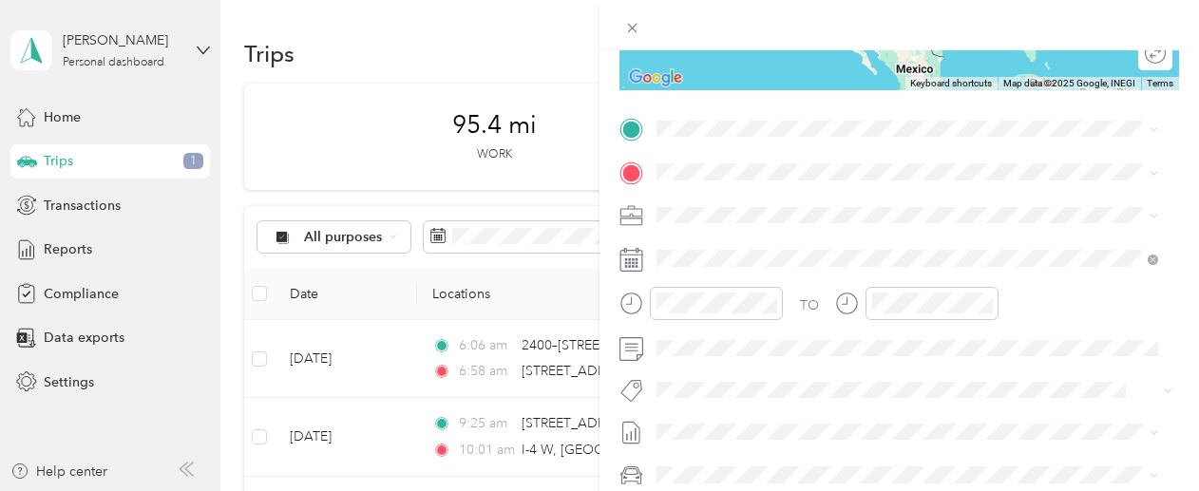
click at [786, 197] on span "[STREET_ADDRESS][PERSON_NAME][US_STATE]" at bounding box center [839, 196] width 295 height 17
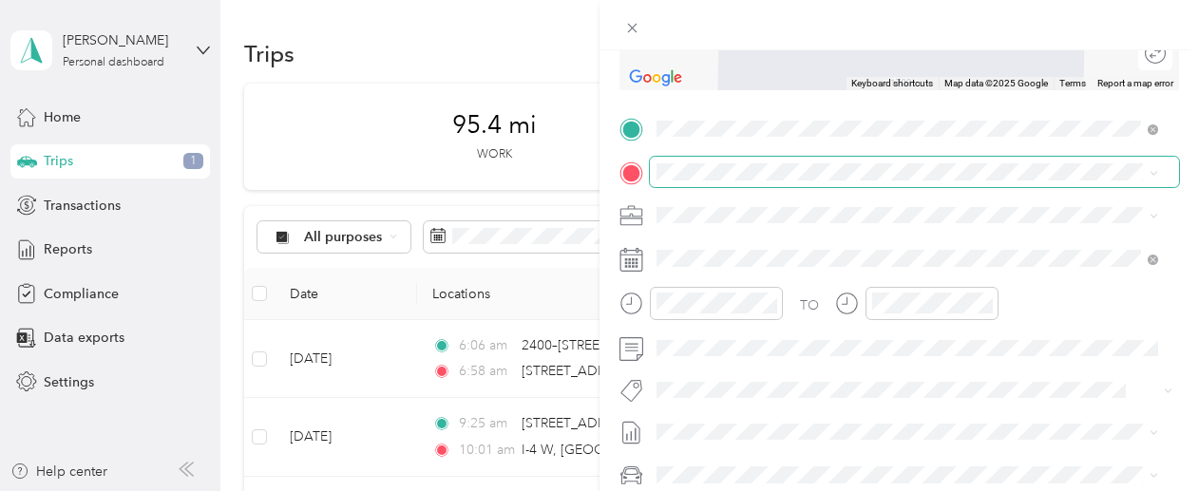
click at [816, 184] on span at bounding box center [914, 172] width 529 height 30
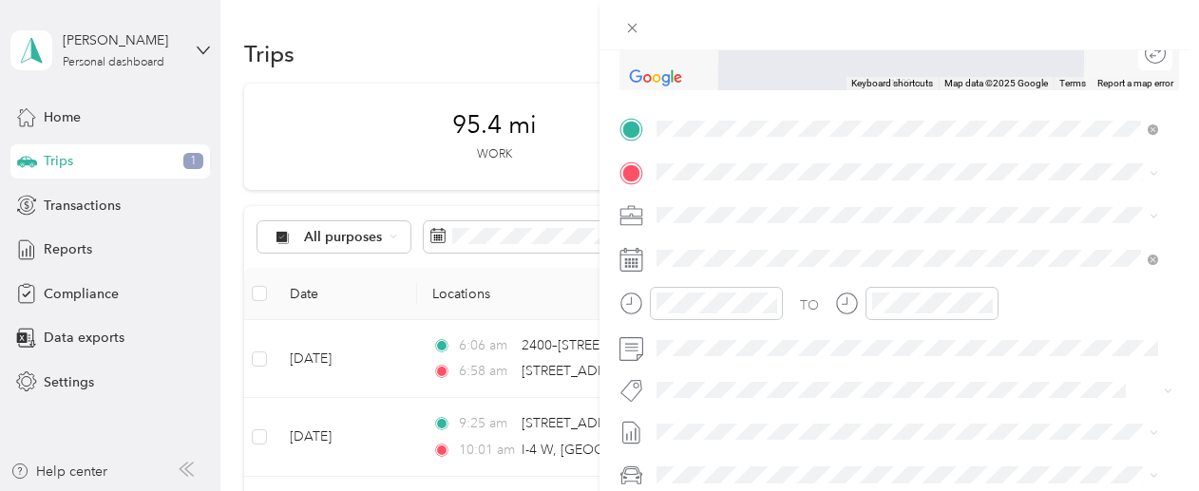
click at [834, 230] on div "[STREET_ADDRESS][PERSON_NAME][US_STATE]" at bounding box center [907, 239] width 488 height 26
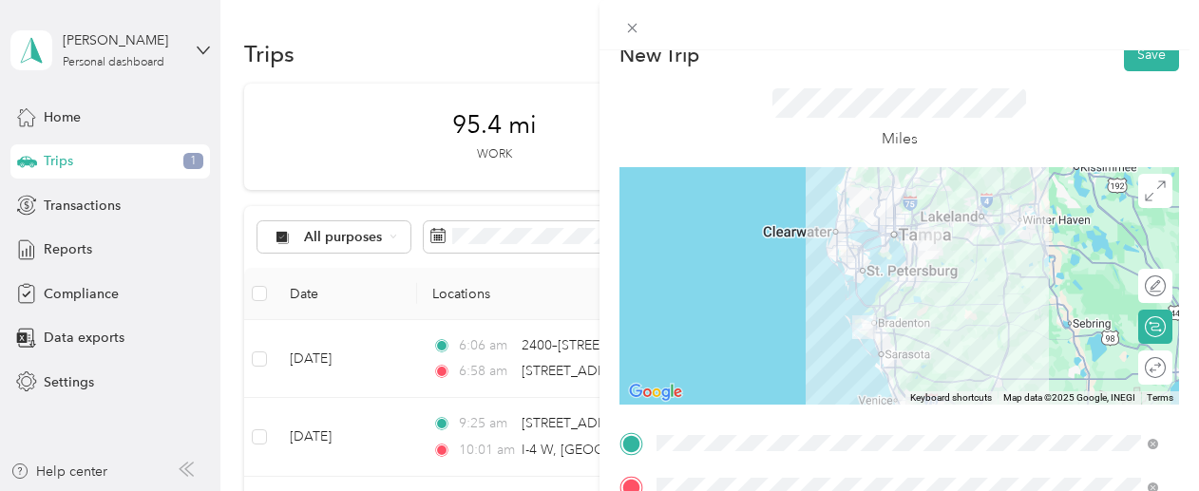
scroll to position [0, 0]
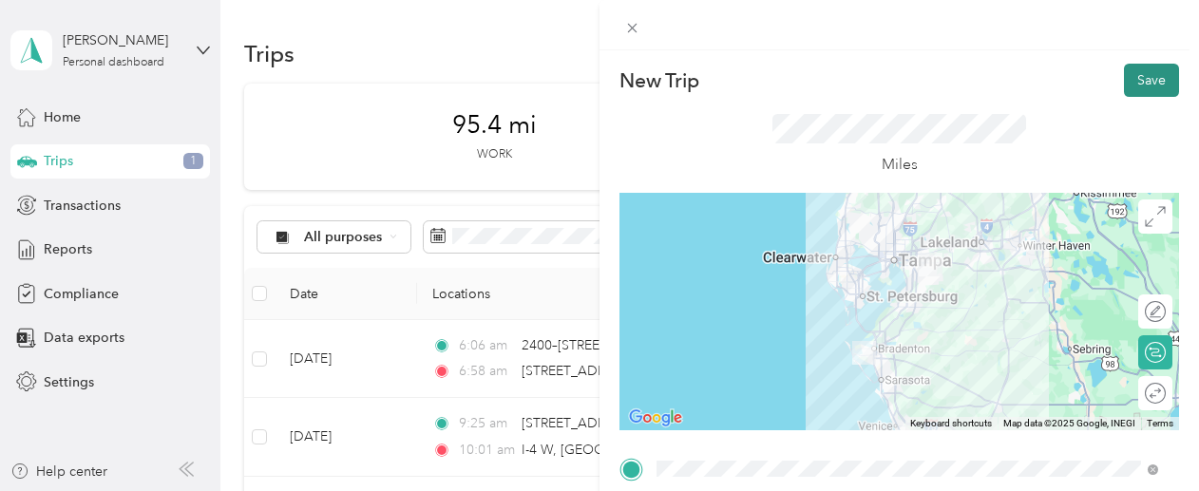
click at [1138, 69] on button "Save" at bounding box center [1151, 80] width 55 height 33
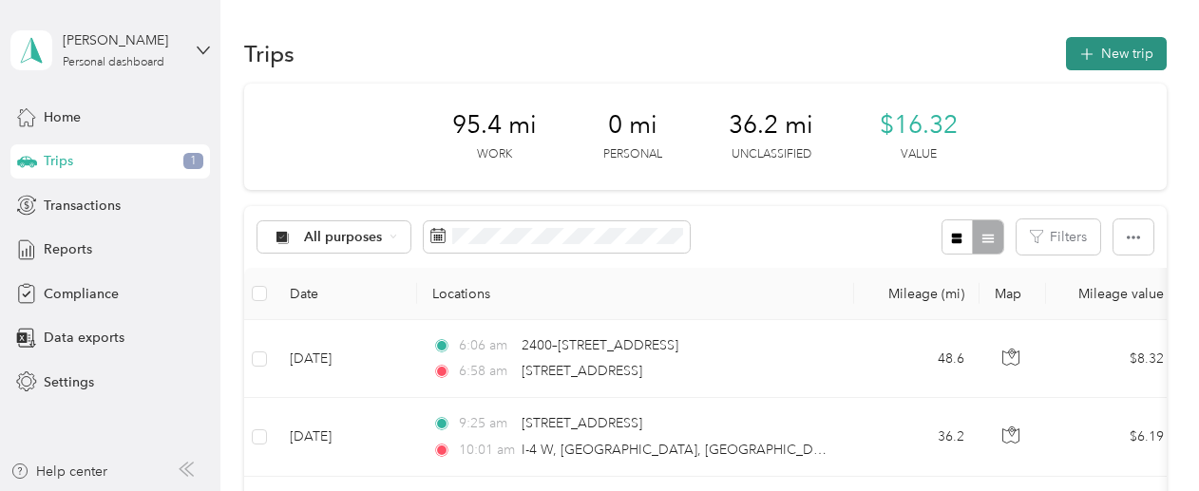
click at [1135, 53] on button "New trip" at bounding box center [1116, 53] width 101 height 33
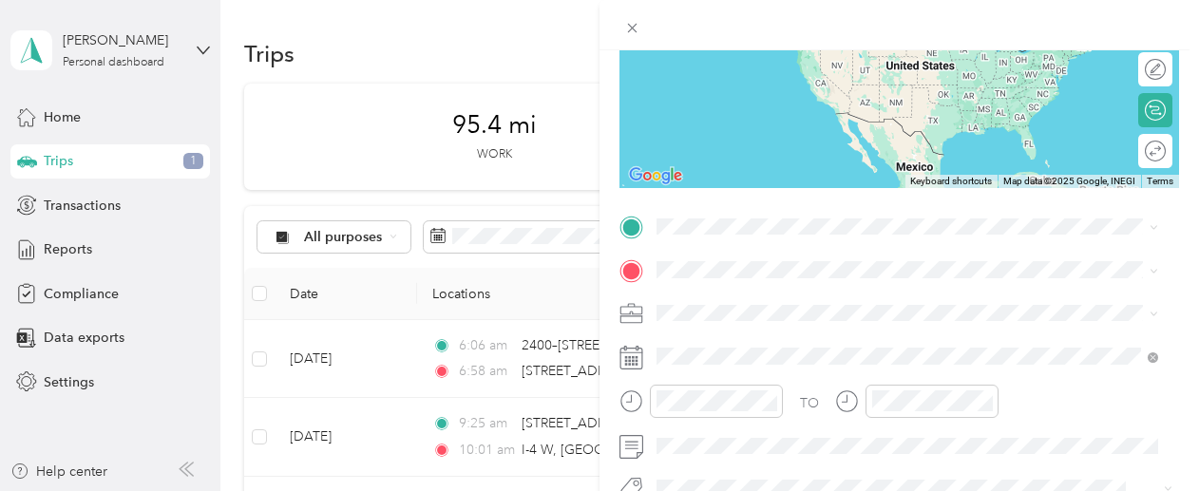
scroll to position [275, 0]
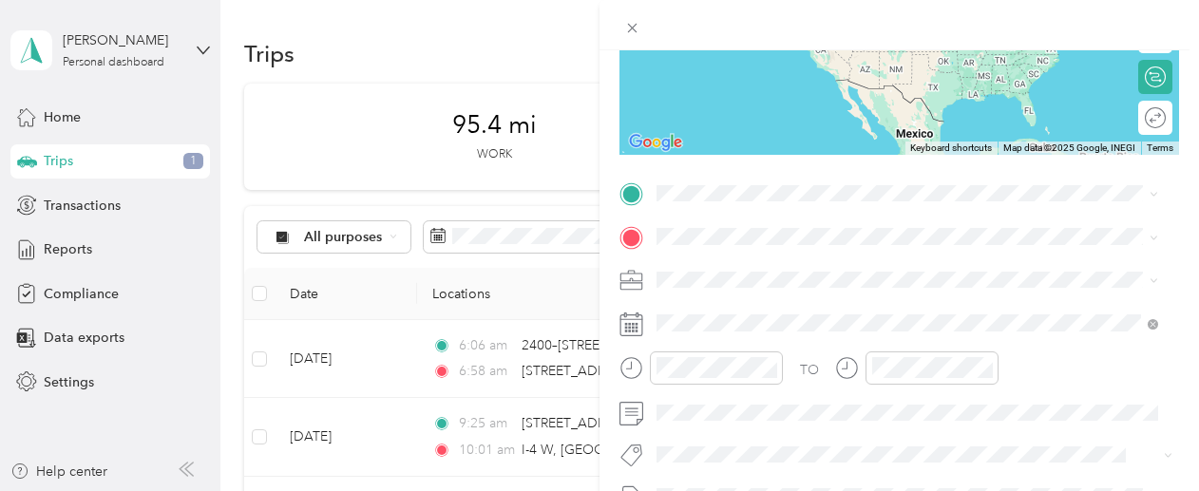
click at [832, 256] on span "[STREET_ADDRESS][PERSON_NAME][US_STATE]" at bounding box center [839, 256] width 295 height 17
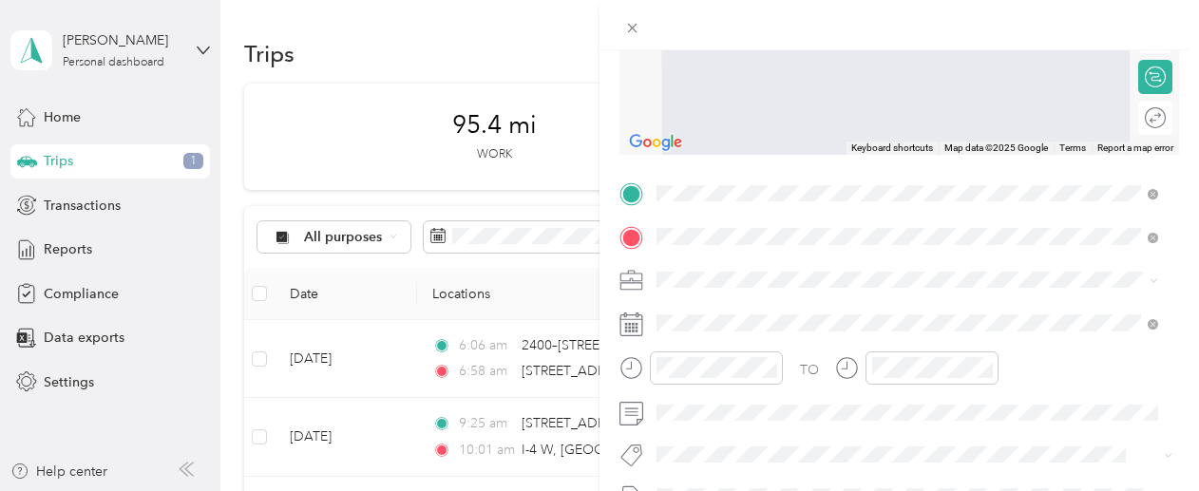
click at [856, 299] on span "[STREET_ADDRESS][US_STATE]" at bounding box center [787, 304] width 190 height 17
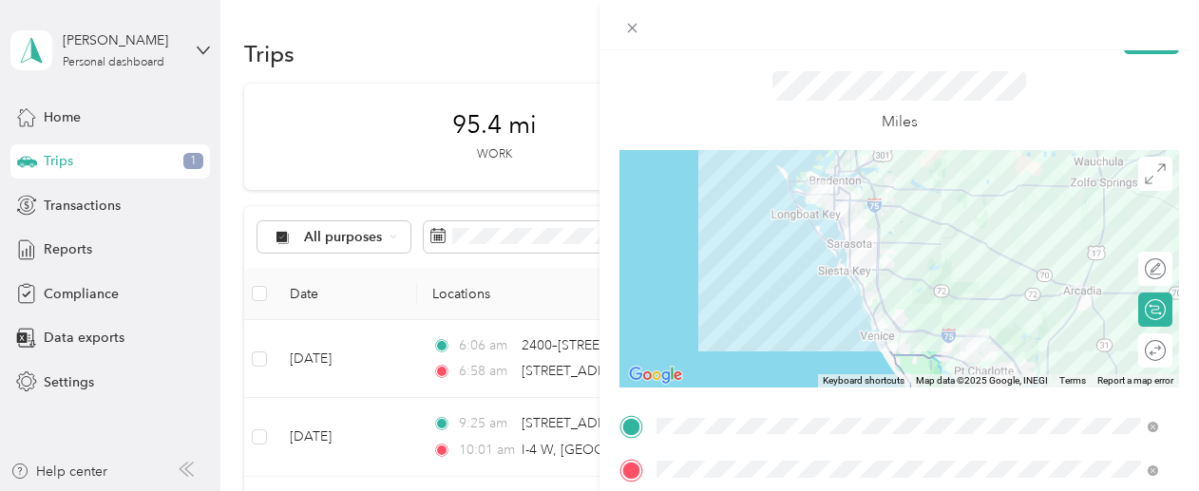
scroll to position [0, 0]
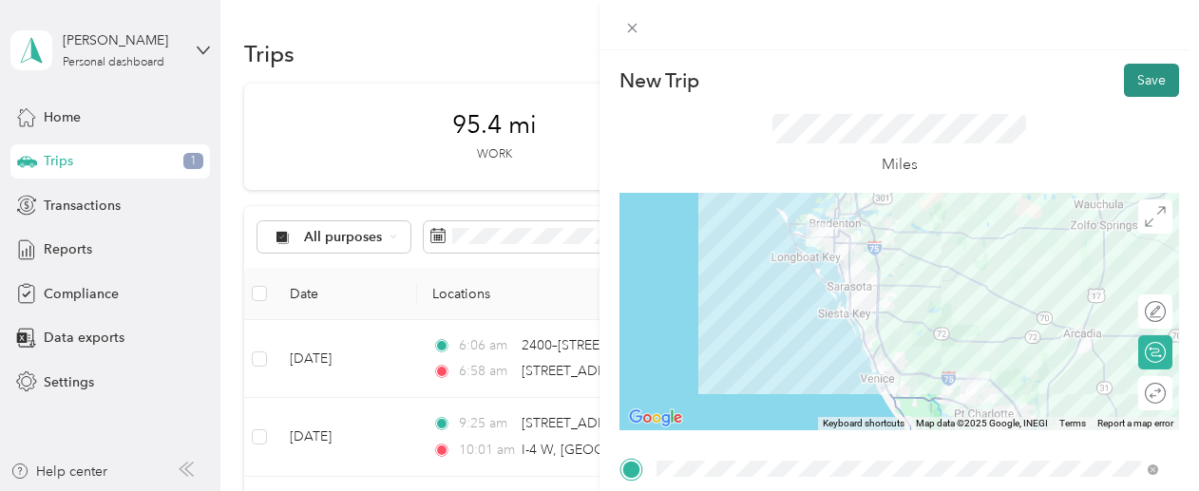
click at [1136, 75] on button "Save" at bounding box center [1151, 80] width 55 height 33
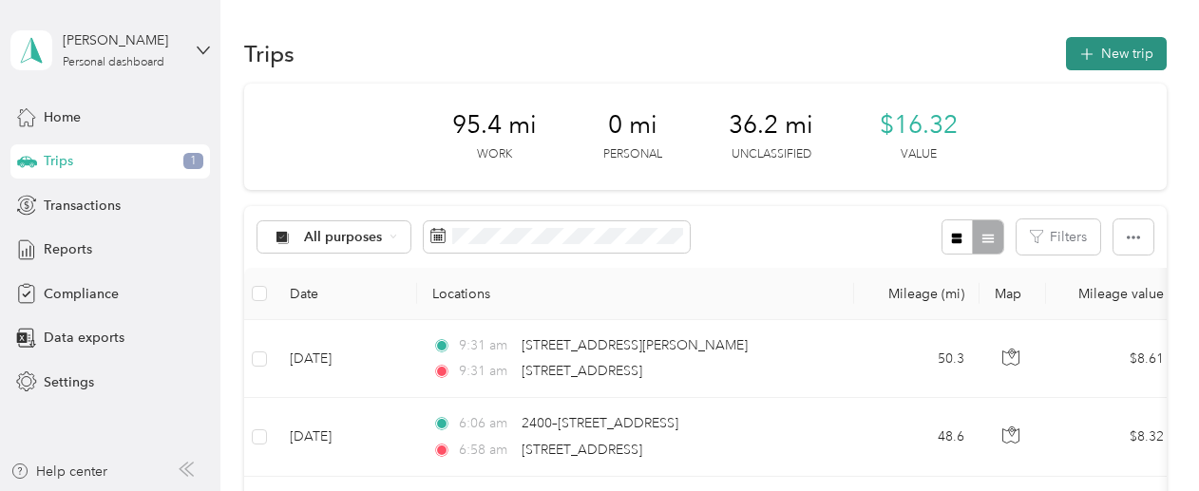
click at [1117, 54] on button "New trip" at bounding box center [1116, 53] width 101 height 33
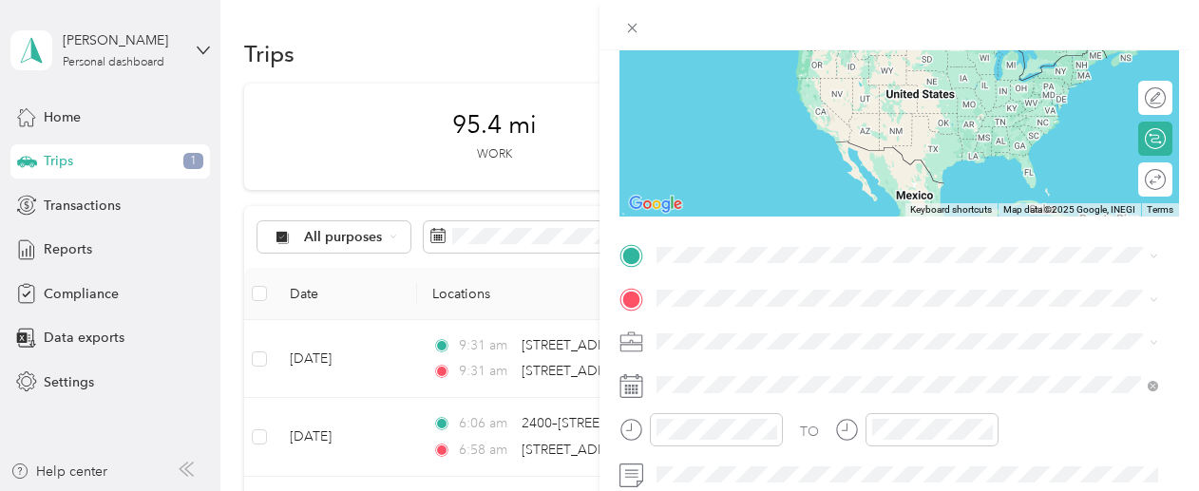
scroll to position [225, 0]
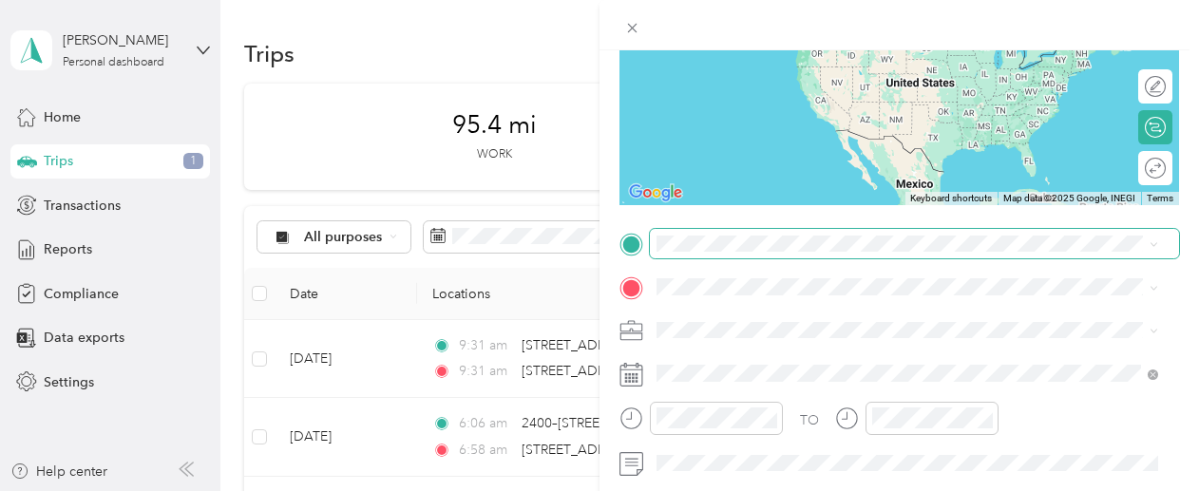
click at [958, 234] on span at bounding box center [914, 244] width 529 height 30
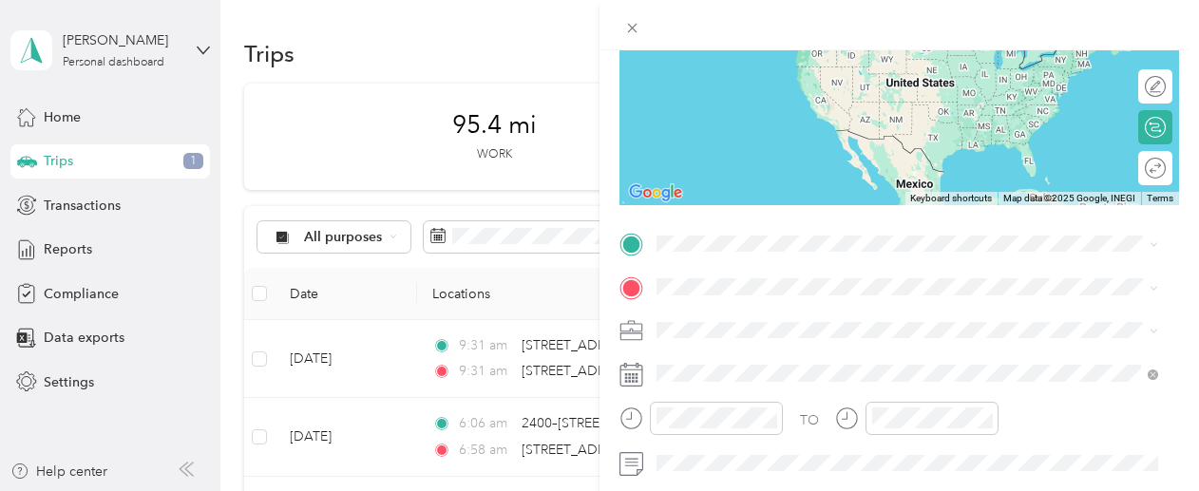
click at [841, 312] on span "[STREET_ADDRESS][US_STATE]" at bounding box center [787, 311] width 190 height 17
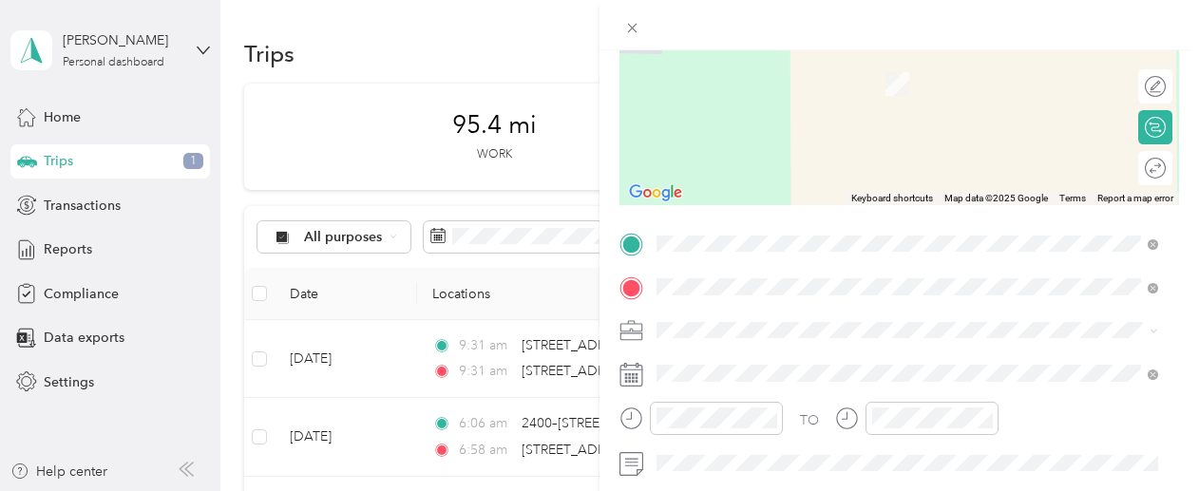
click at [793, 48] on span "[STREET_ADDRESS][PERSON_NAME][US_STATE]" at bounding box center [839, 55] width 295 height 17
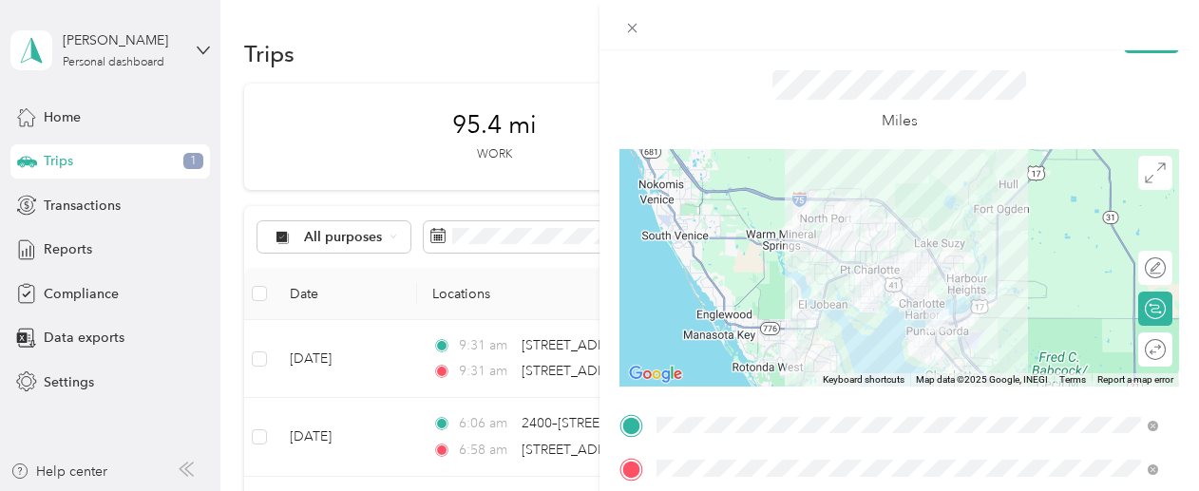
scroll to position [0, 0]
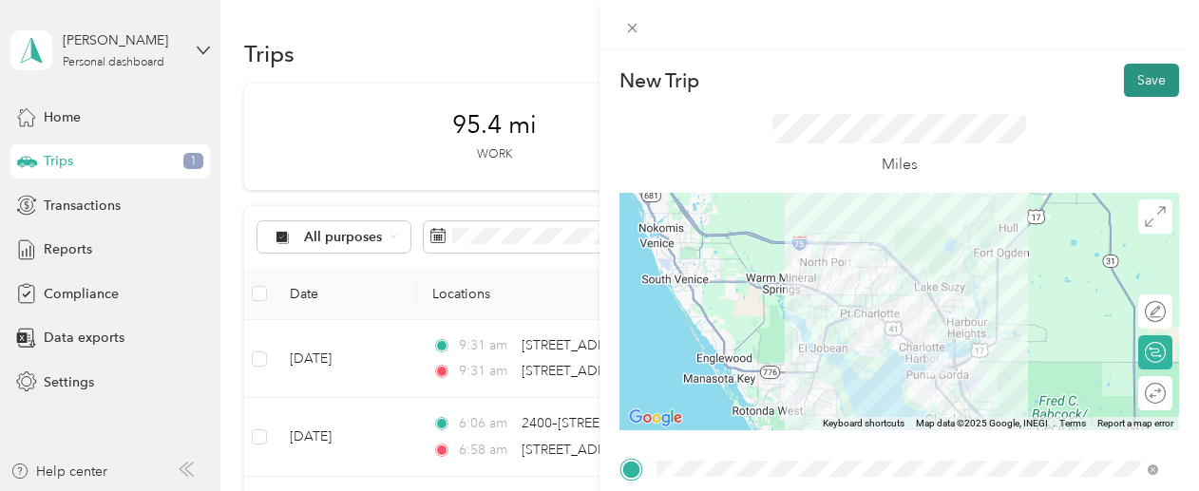
click at [1147, 77] on button "Save" at bounding box center [1151, 80] width 55 height 33
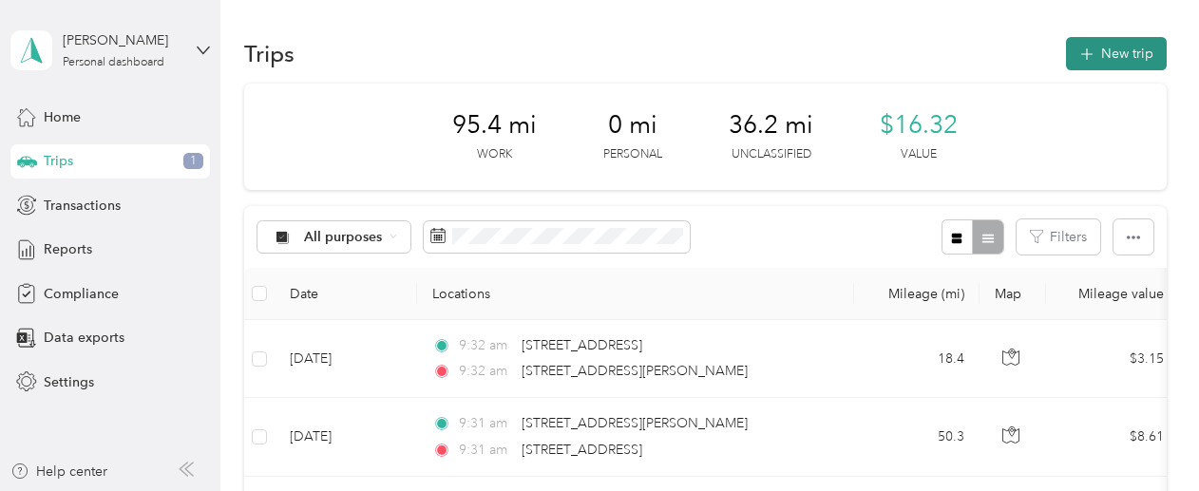
click at [1129, 57] on button "New trip" at bounding box center [1116, 53] width 101 height 33
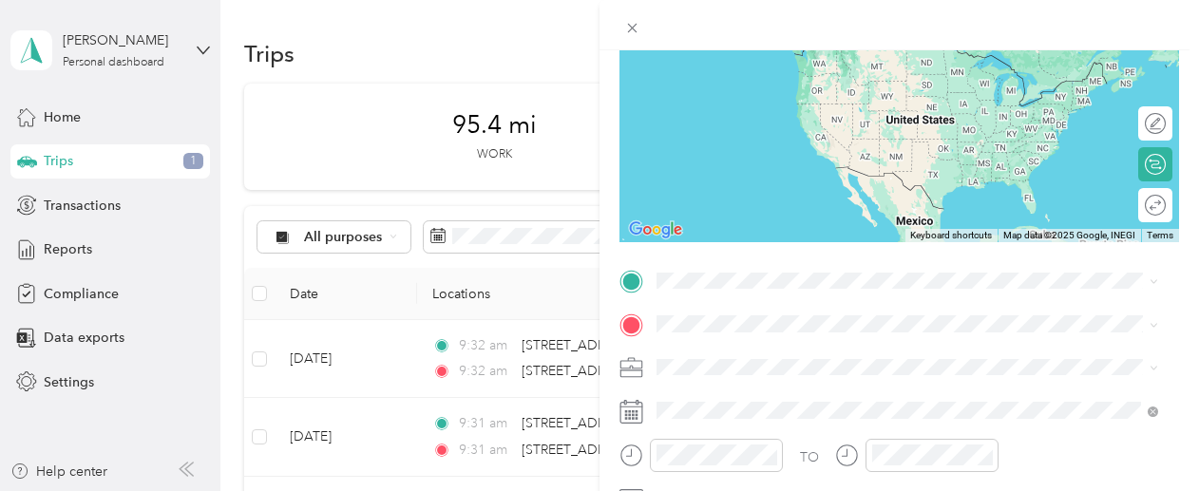
scroll to position [237, 0]
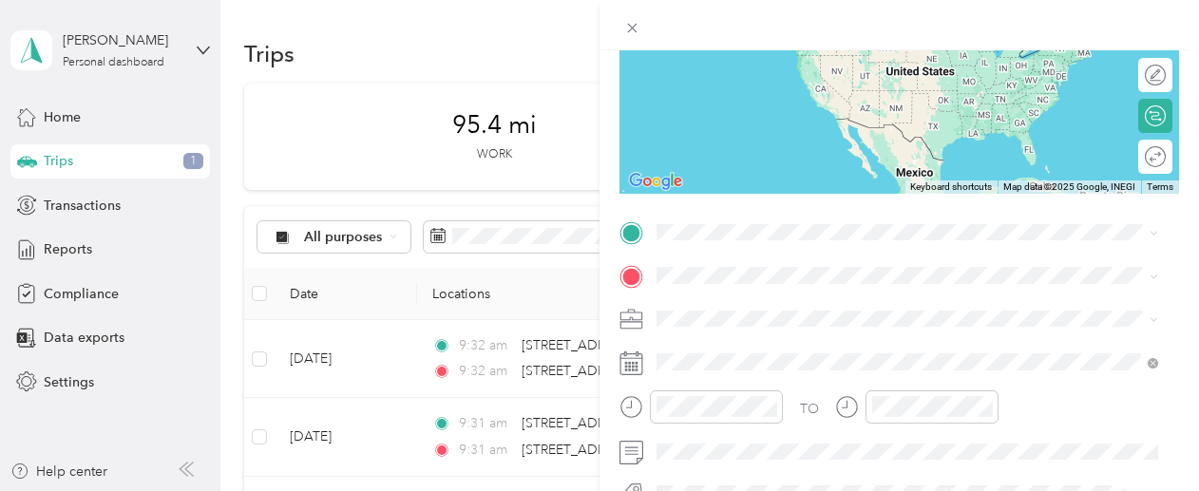
click at [1014, 214] on div "New Trip Save This trip cannot be edited because it is either under review, app…" at bounding box center [898, 251] width 559 height 849
click at [849, 290] on div "[STREET_ADDRESS][PERSON_NAME][US_STATE]" at bounding box center [907, 302] width 488 height 26
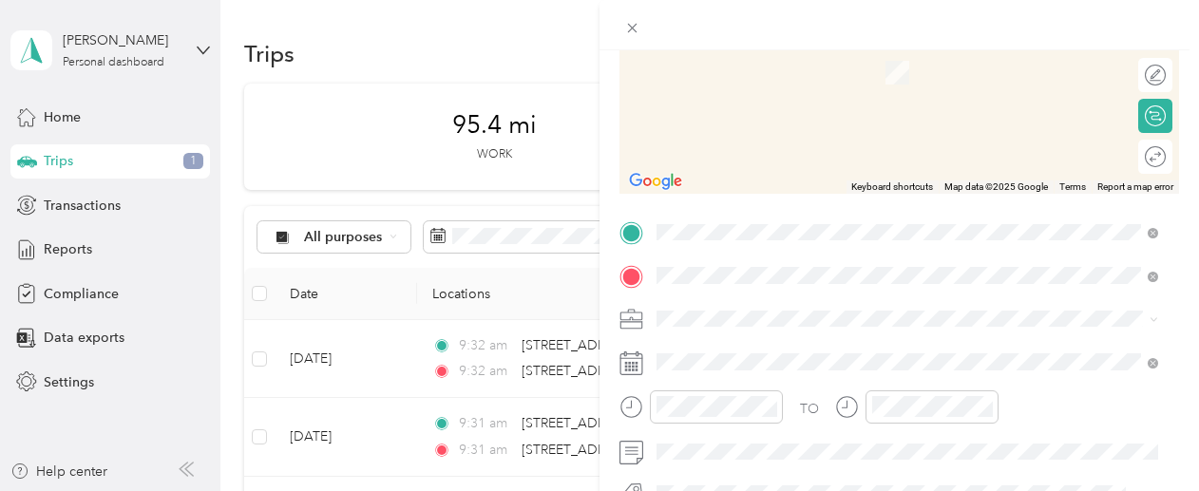
click at [858, 52] on span "[STREET_ADDRESS][PERSON_NAME][US_STATE]" at bounding box center [839, 43] width 295 height 17
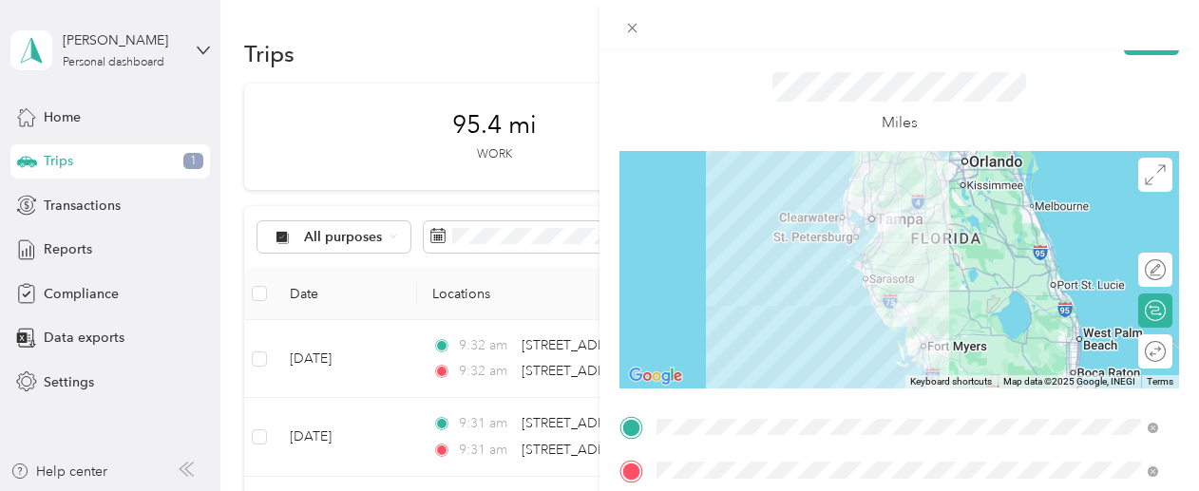
scroll to position [23, 0]
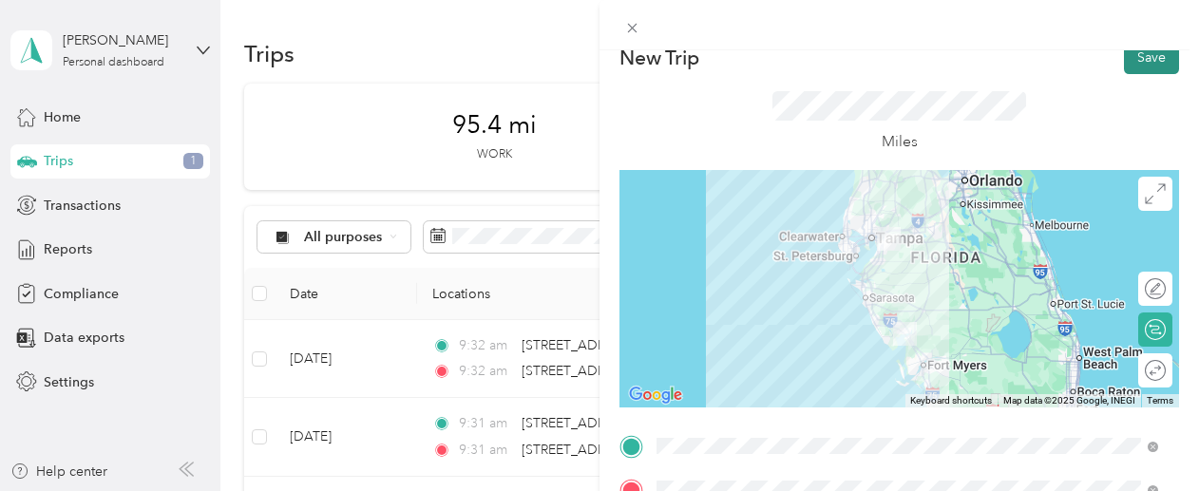
click at [1135, 68] on button "Save" at bounding box center [1151, 57] width 55 height 33
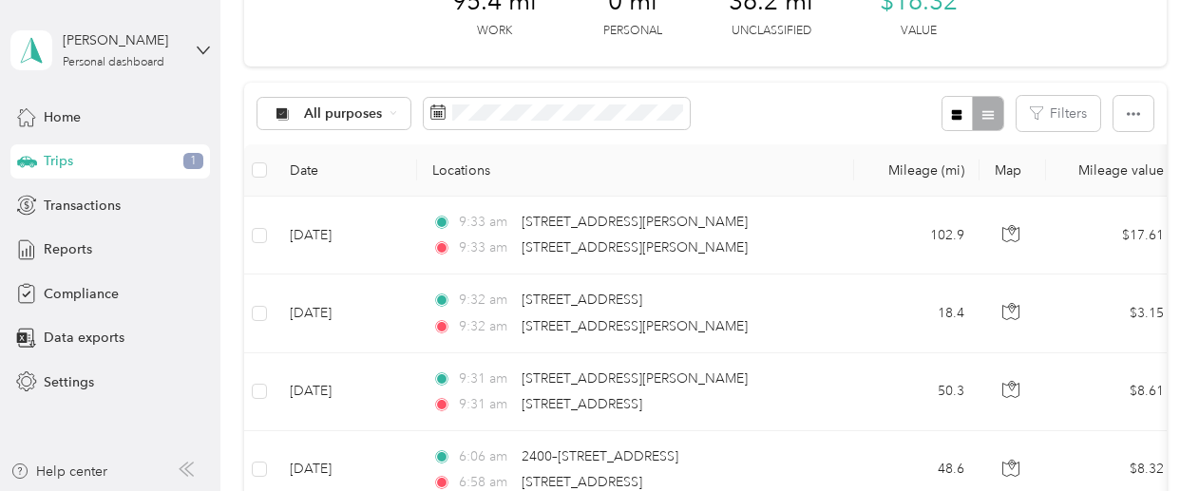
scroll to position [0, 0]
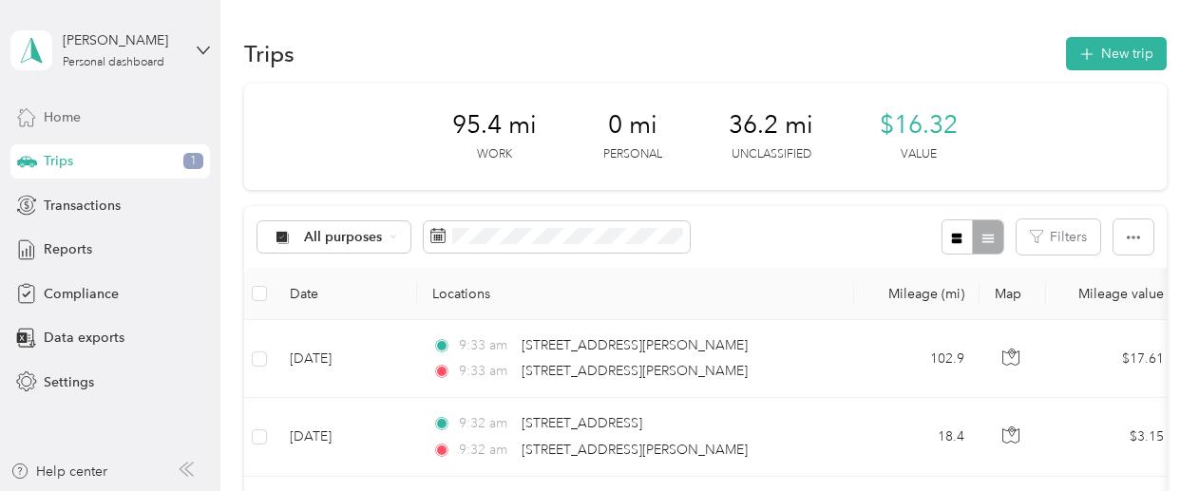
click at [112, 113] on div "Home" at bounding box center [109, 117] width 199 height 34
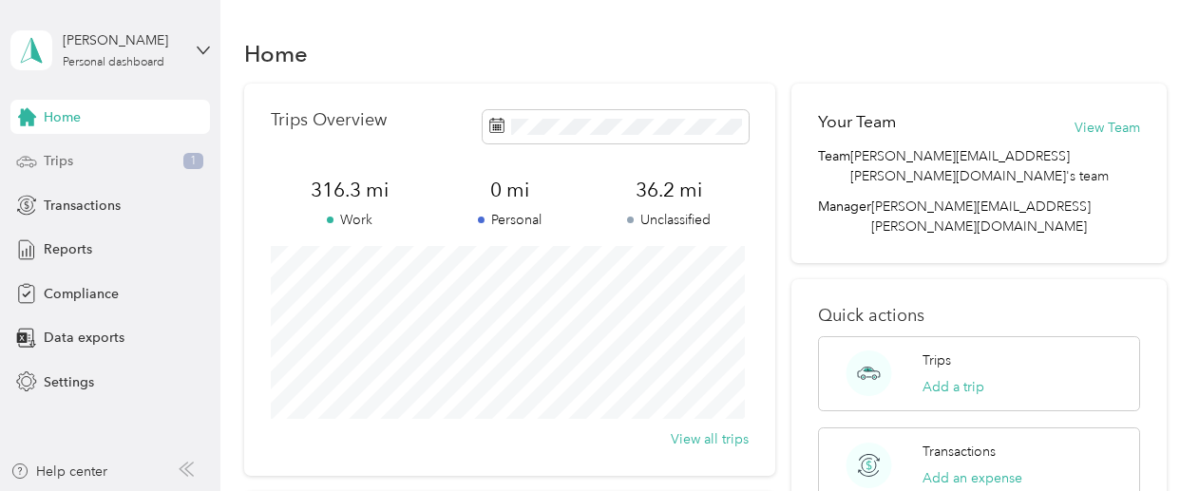
click at [108, 147] on div "Trips 1" at bounding box center [109, 161] width 199 height 34
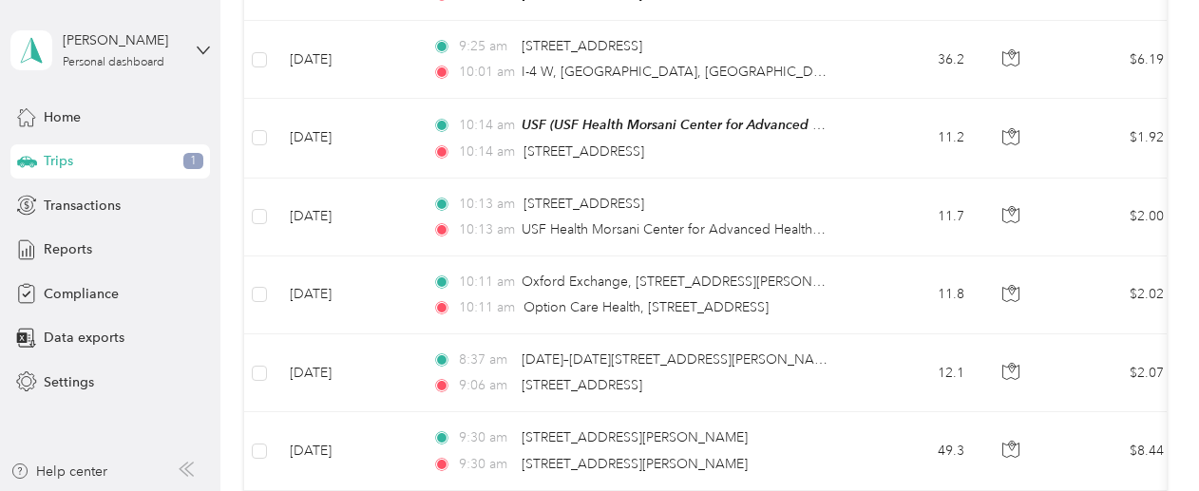
scroll to position [619, 0]
